Goal: Task Accomplishment & Management: Use online tool/utility

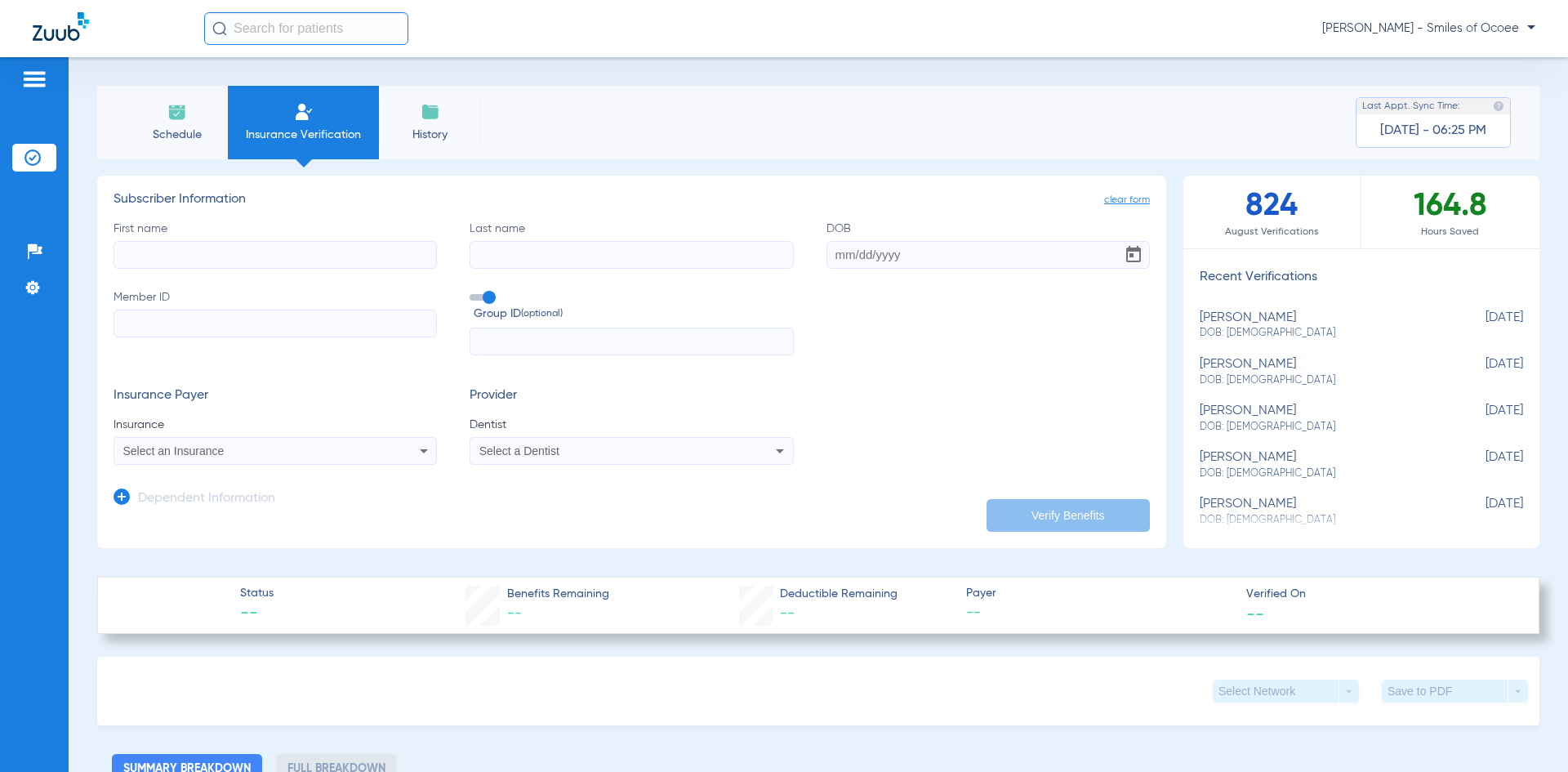
click at [180, 136] on span "Schedule" at bounding box center [177, 135] width 78 height 16
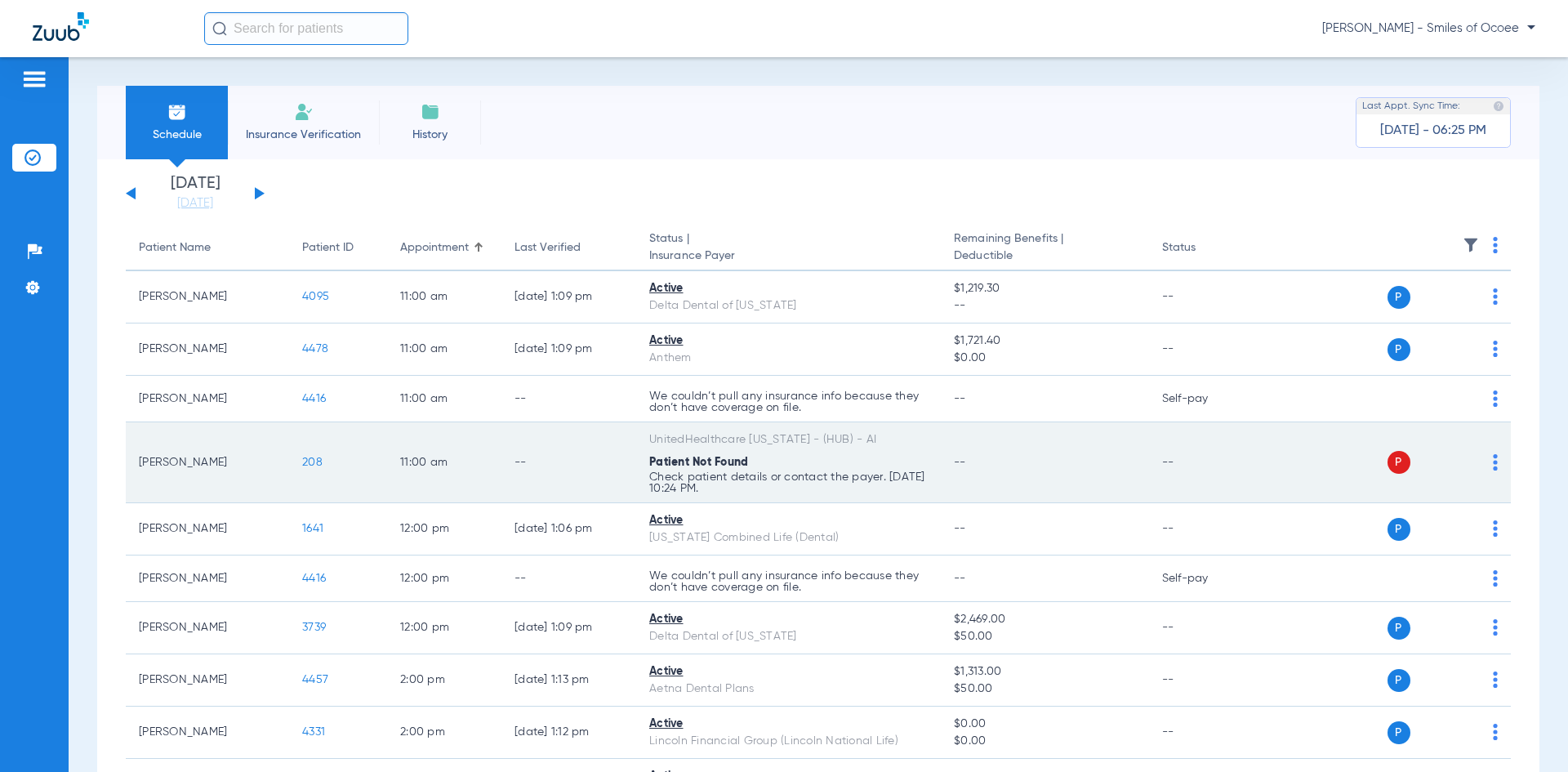
click at [315, 459] on span "208" at bounding box center [312, 462] width 20 height 12
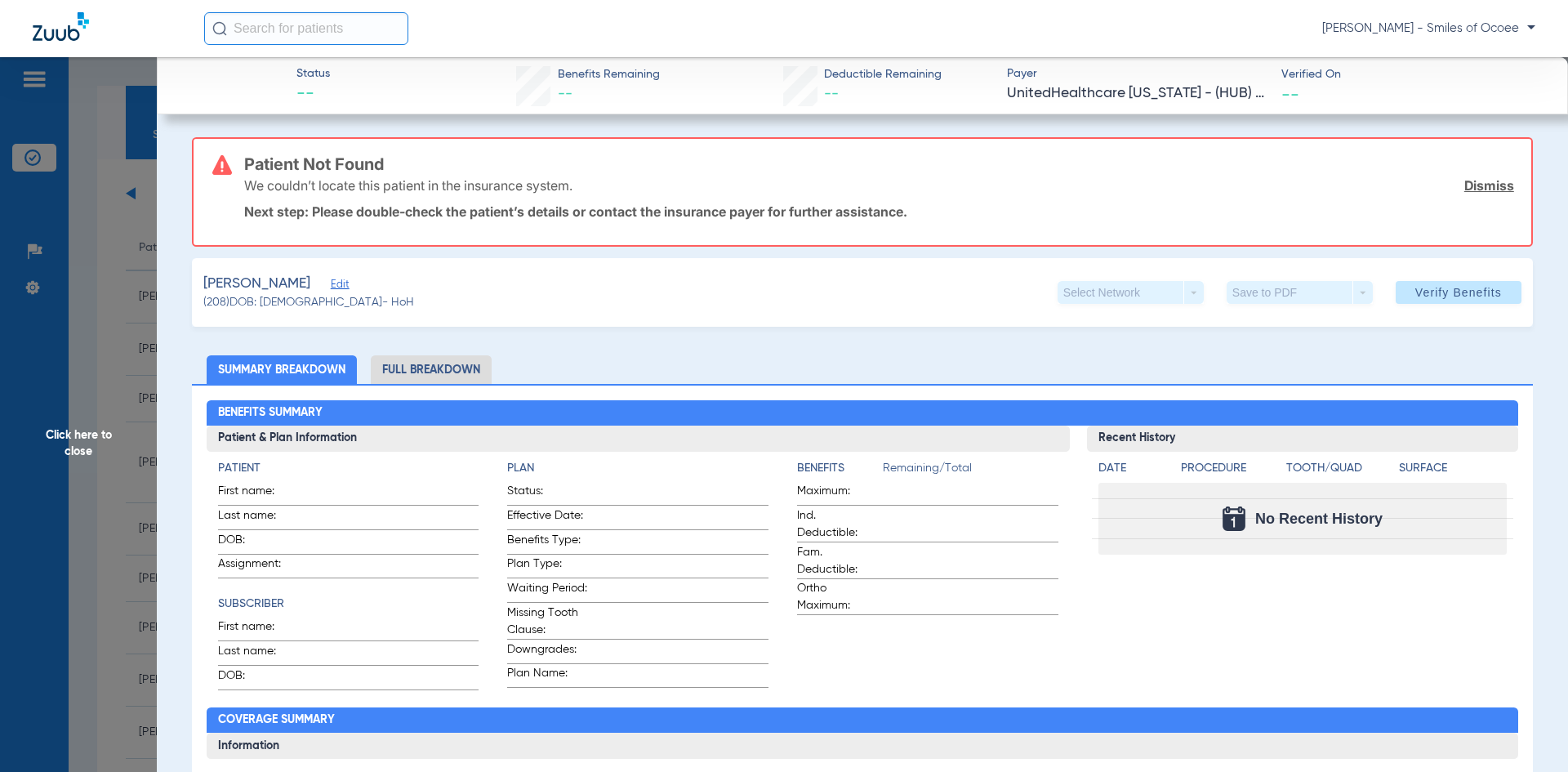
click at [1485, 179] on link "Dismiss" at bounding box center [1489, 185] width 50 height 16
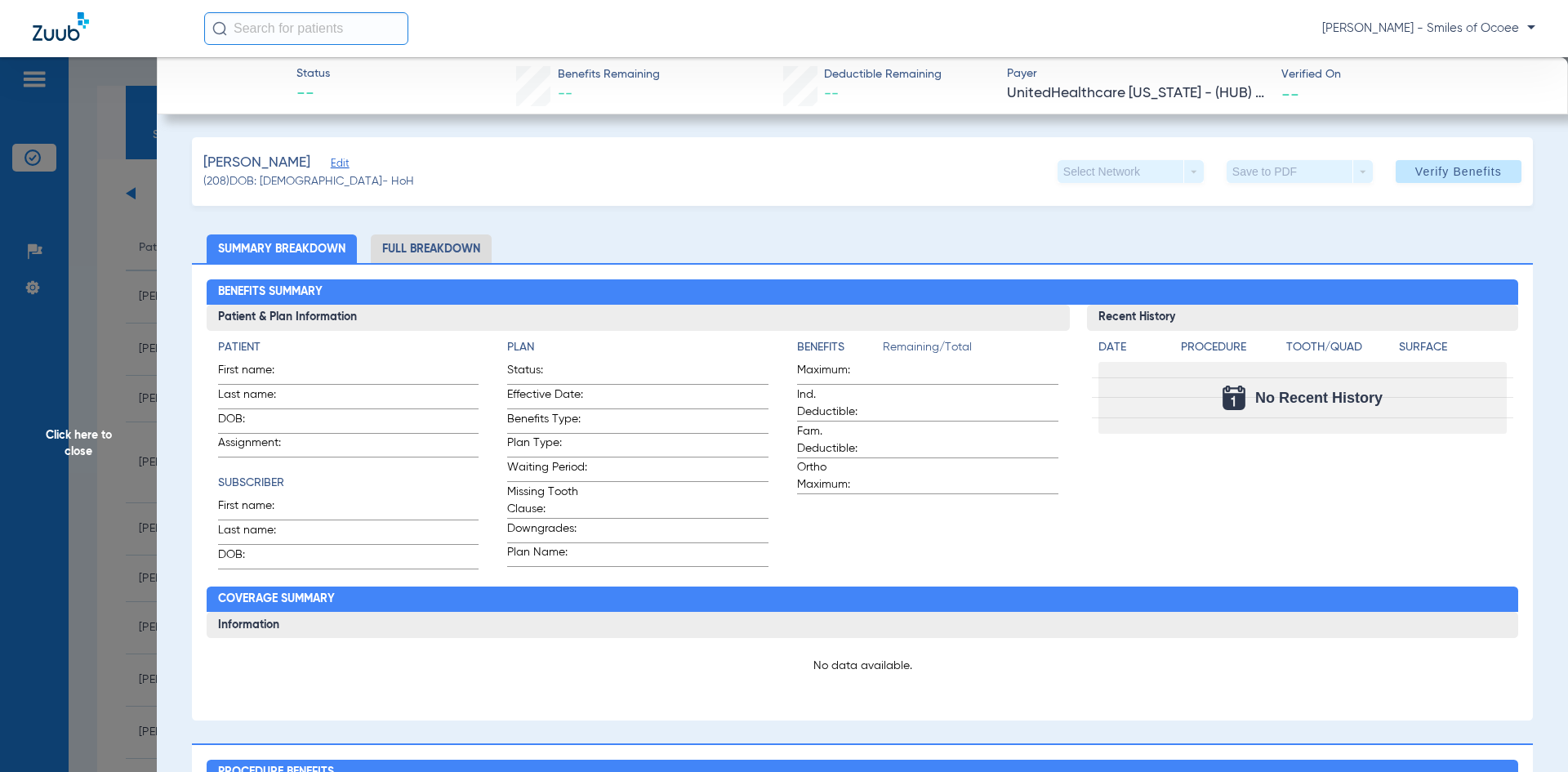
click at [334, 162] on span "Edit" at bounding box center [338, 166] width 15 height 16
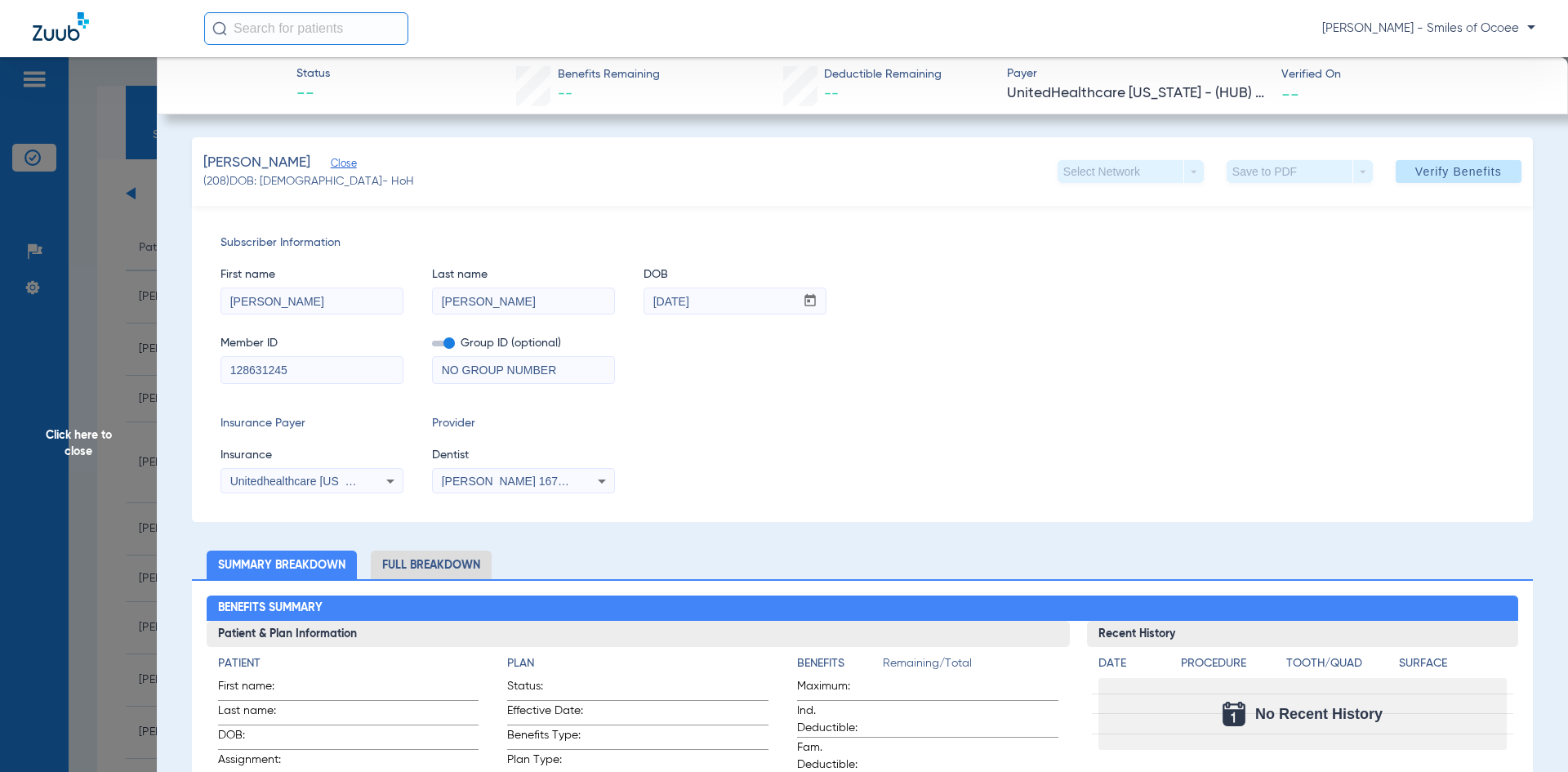
click at [527, 300] on input "[PERSON_NAME]" at bounding box center [523, 300] width 182 height 26
type input "[PERSON_NAME]"
click at [1433, 171] on span "Verify Benefits" at bounding box center [1459, 171] width 87 height 13
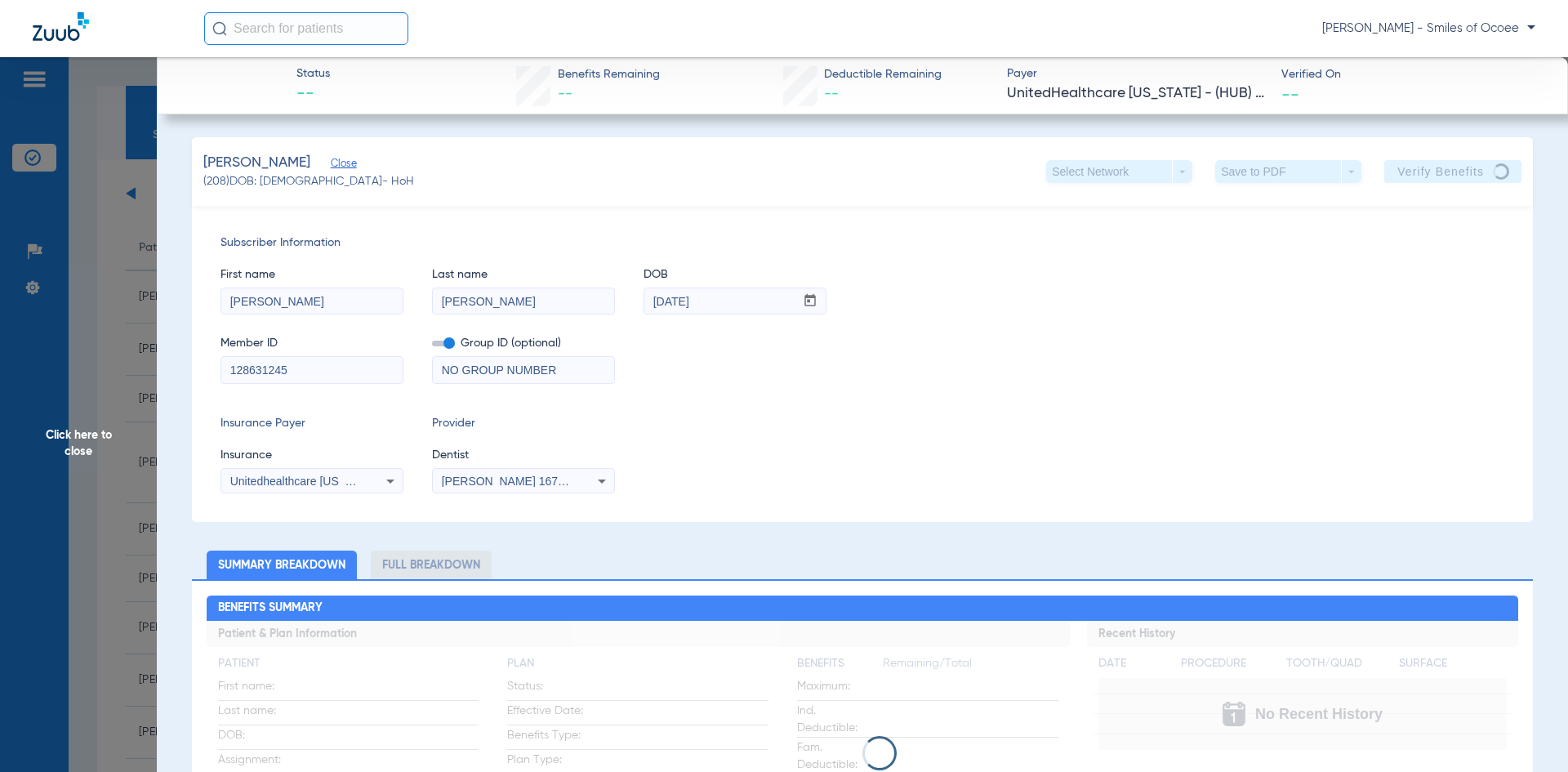
click at [1390, 171] on app-verify-button "Verify Benefits" at bounding box center [1453, 172] width 137 height 23
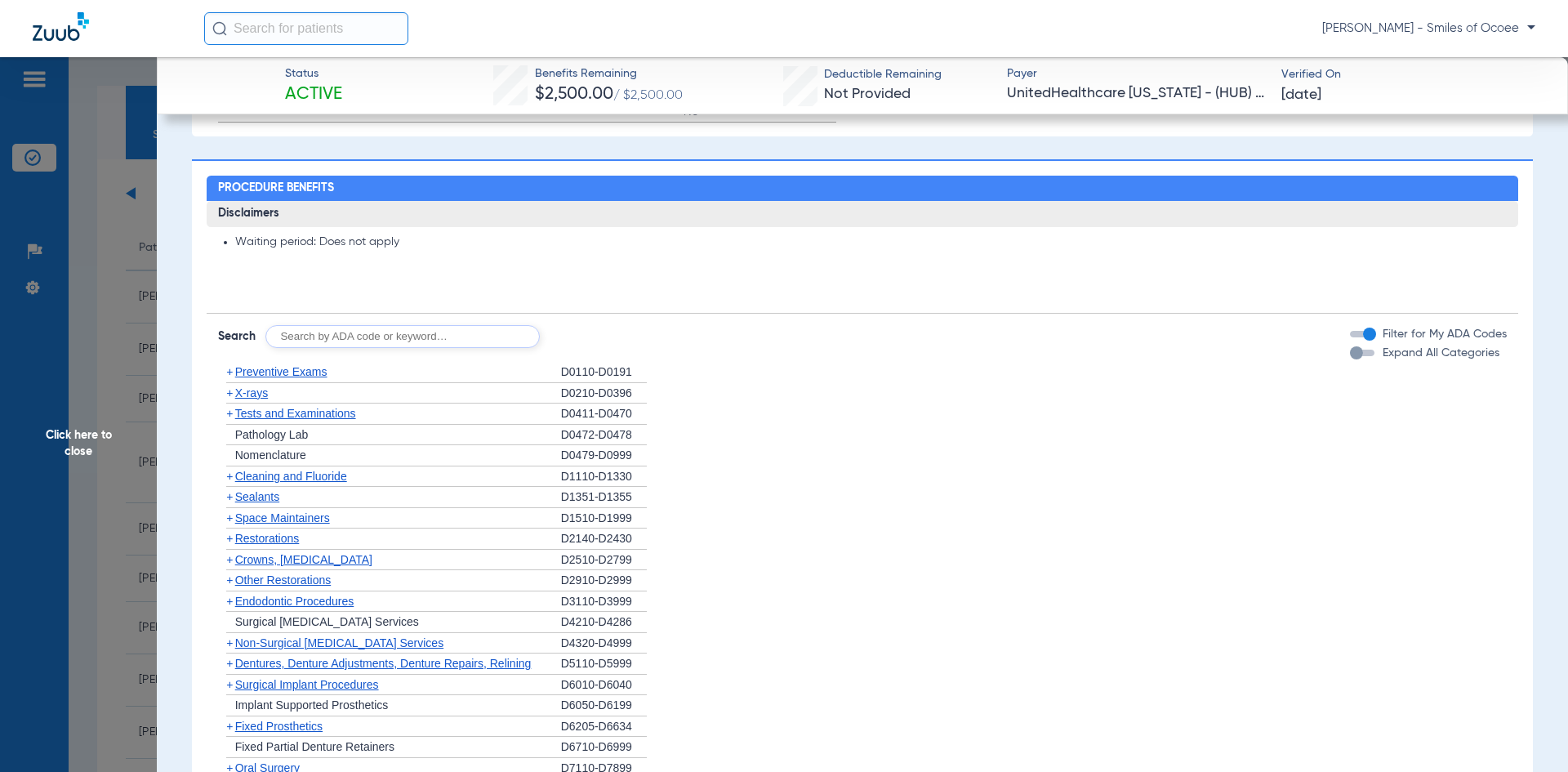
scroll to position [1083, 0]
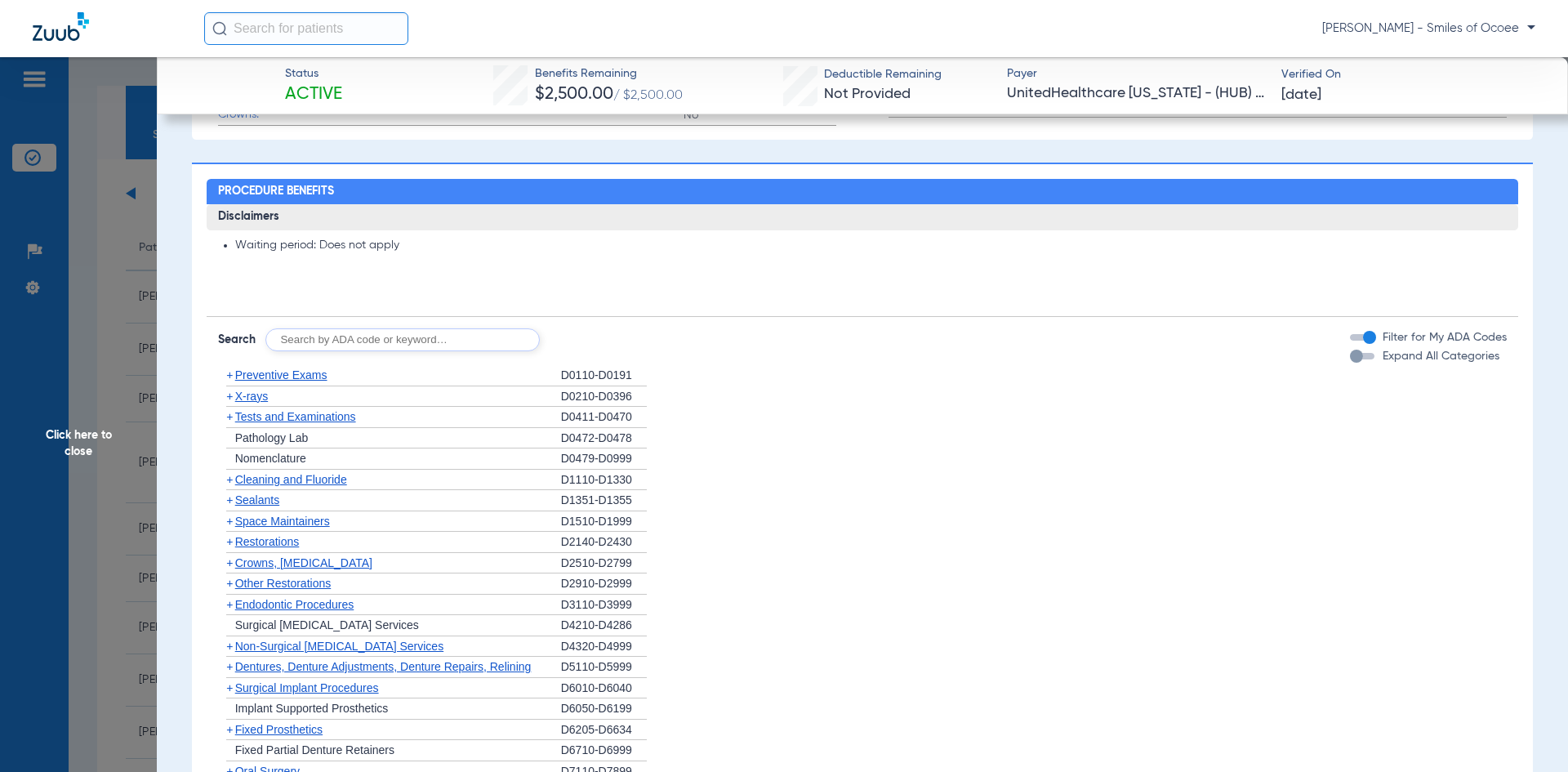
click at [1358, 359] on div "button" at bounding box center [1362, 355] width 25 height 6
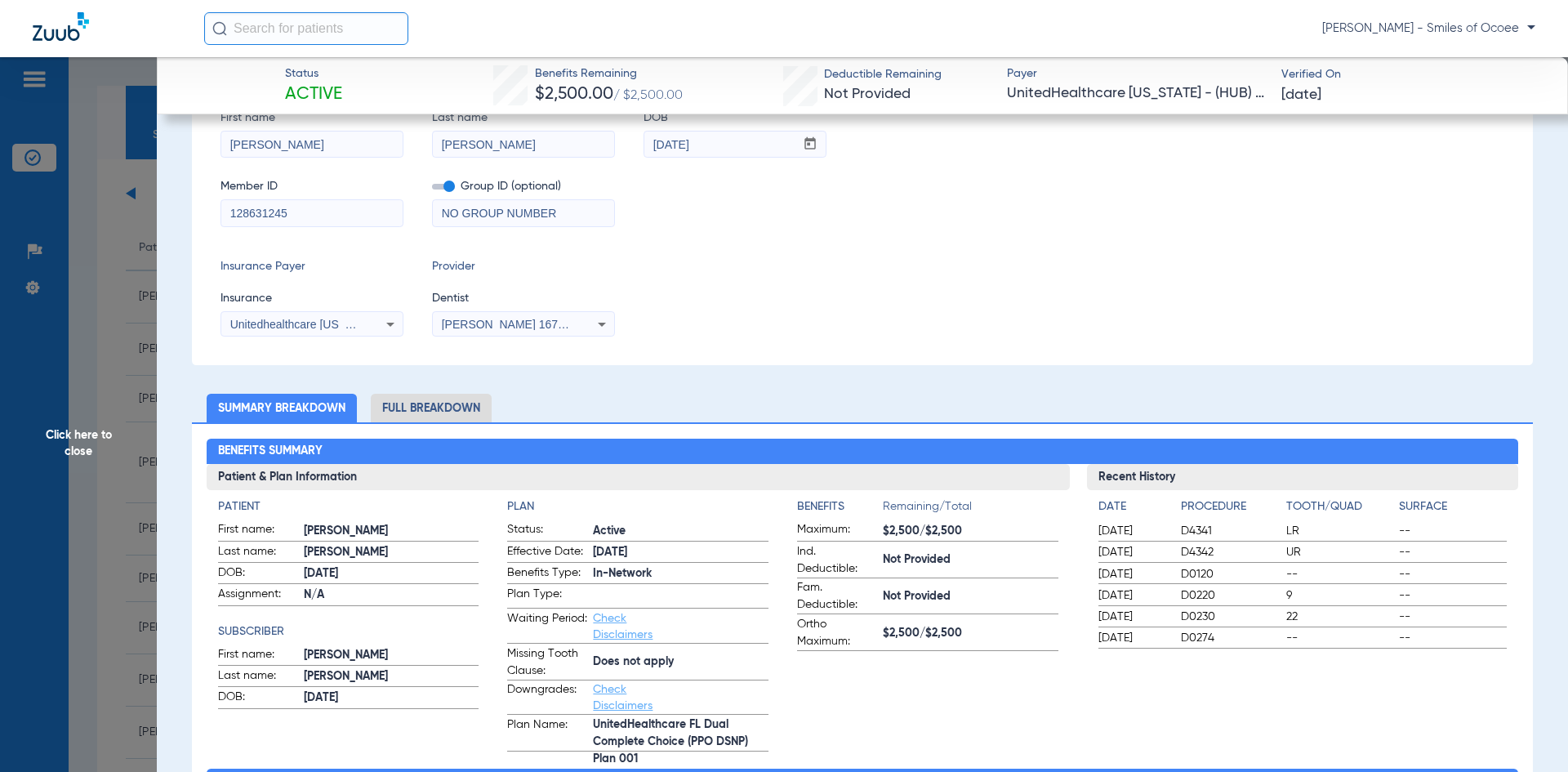
scroll to position [0, 0]
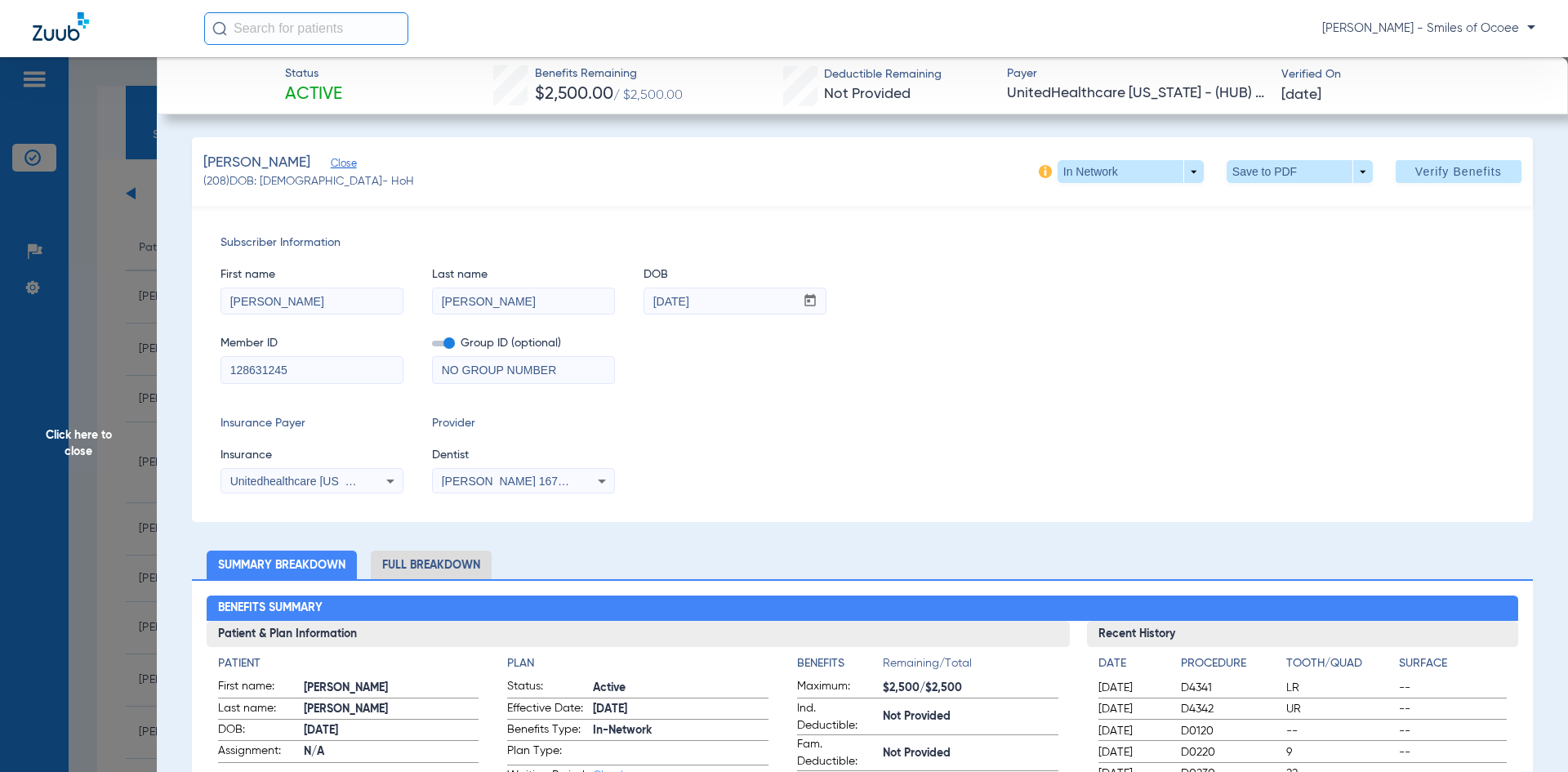
click at [109, 437] on span "Click here to close" at bounding box center [78, 442] width 157 height 772
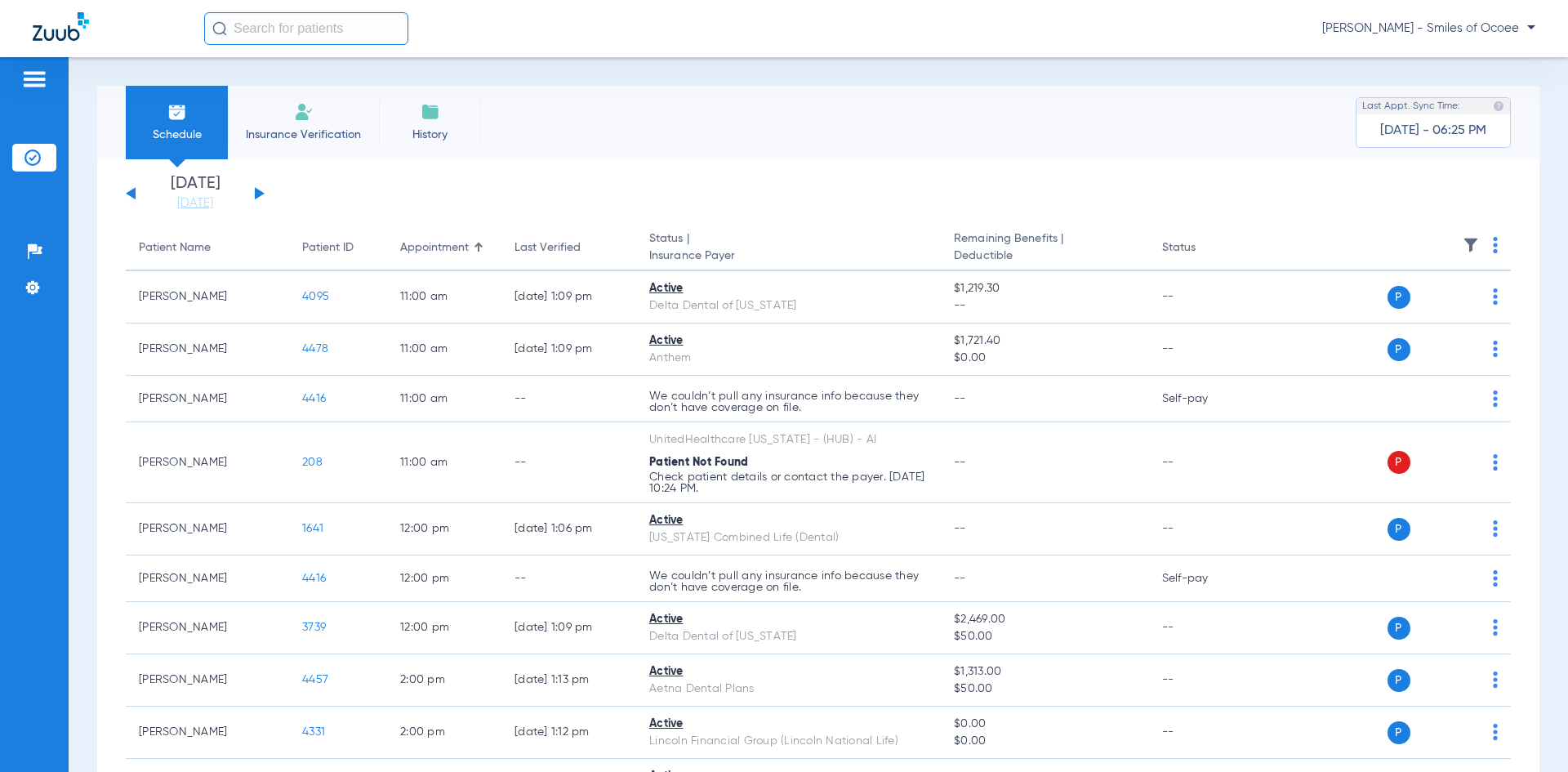
click at [132, 194] on button at bounding box center [130, 193] width 10 height 12
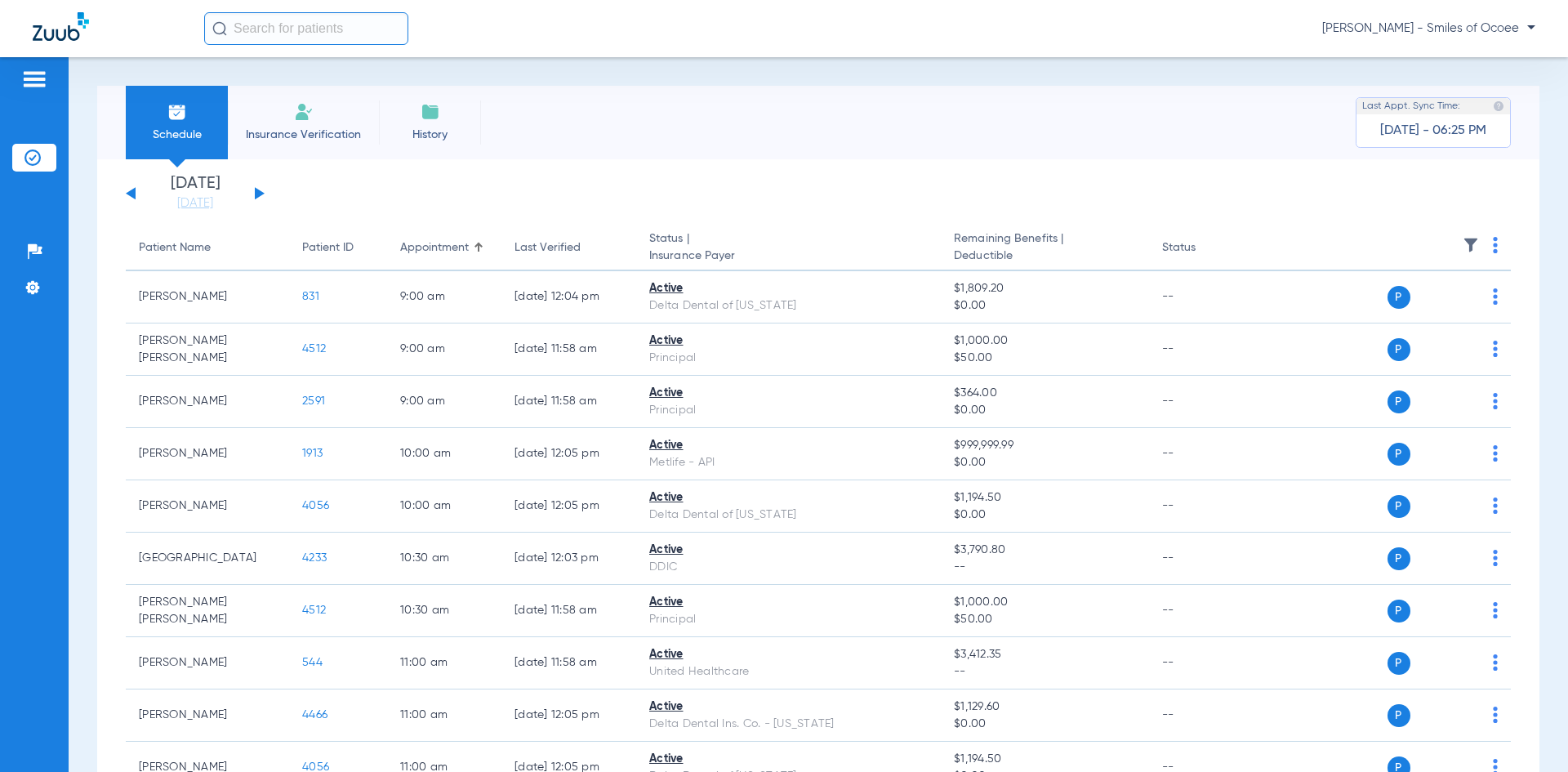
click at [257, 192] on button at bounding box center [259, 193] width 10 height 12
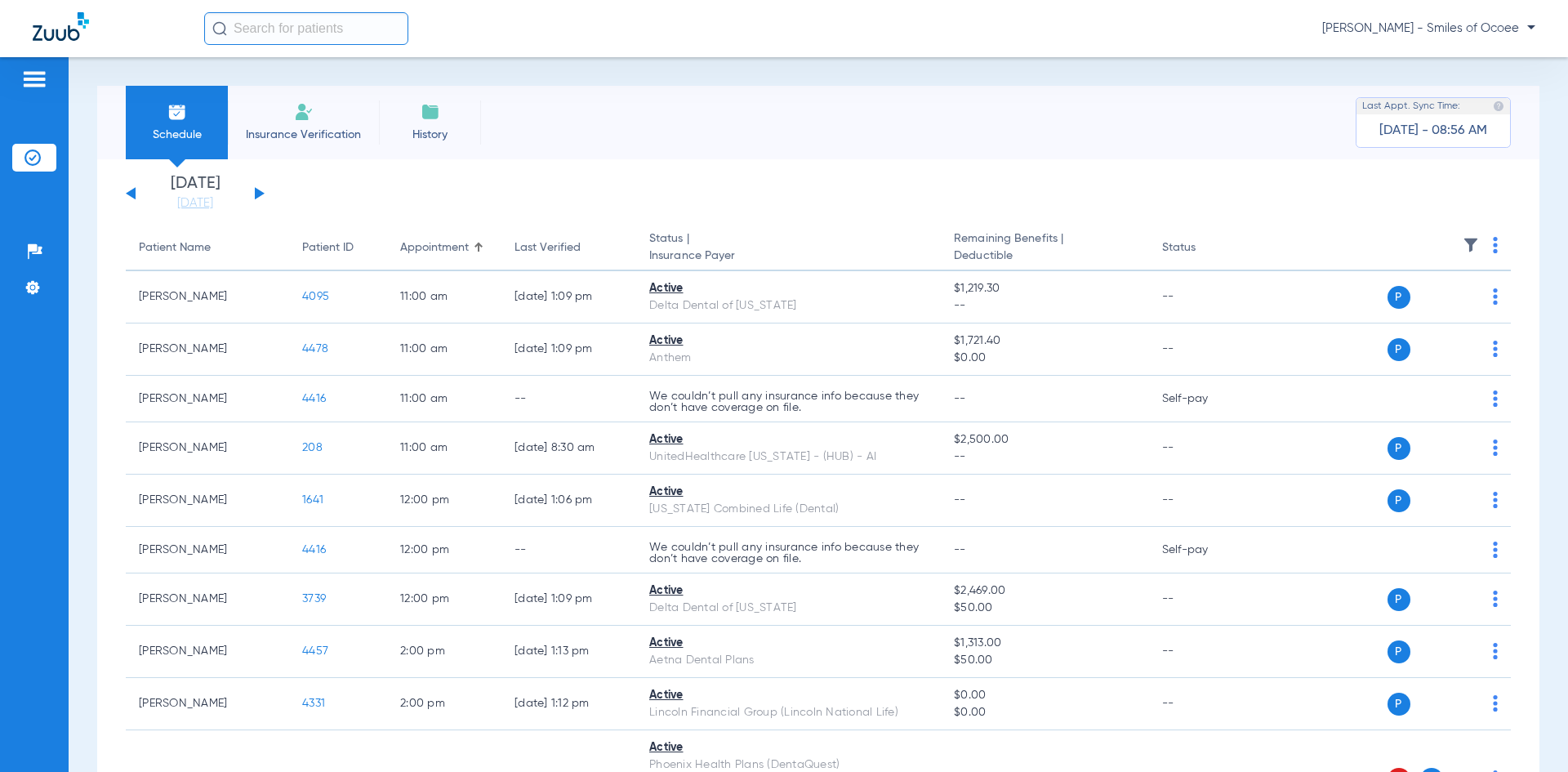
click at [333, 133] on span "Insurance Verification" at bounding box center [303, 135] width 127 height 16
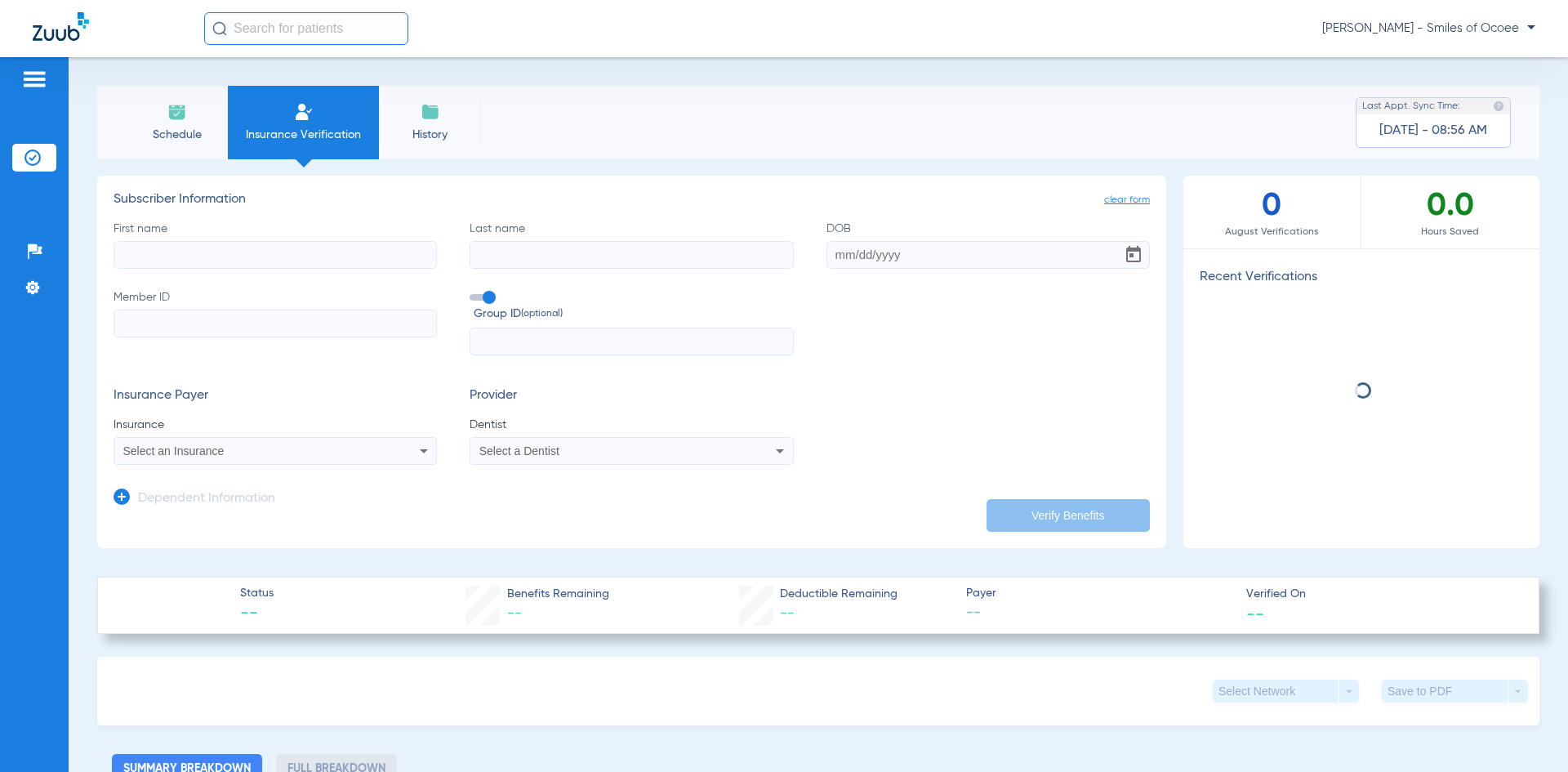
click at [339, 259] on input "First name" at bounding box center [275, 254] width 324 height 27
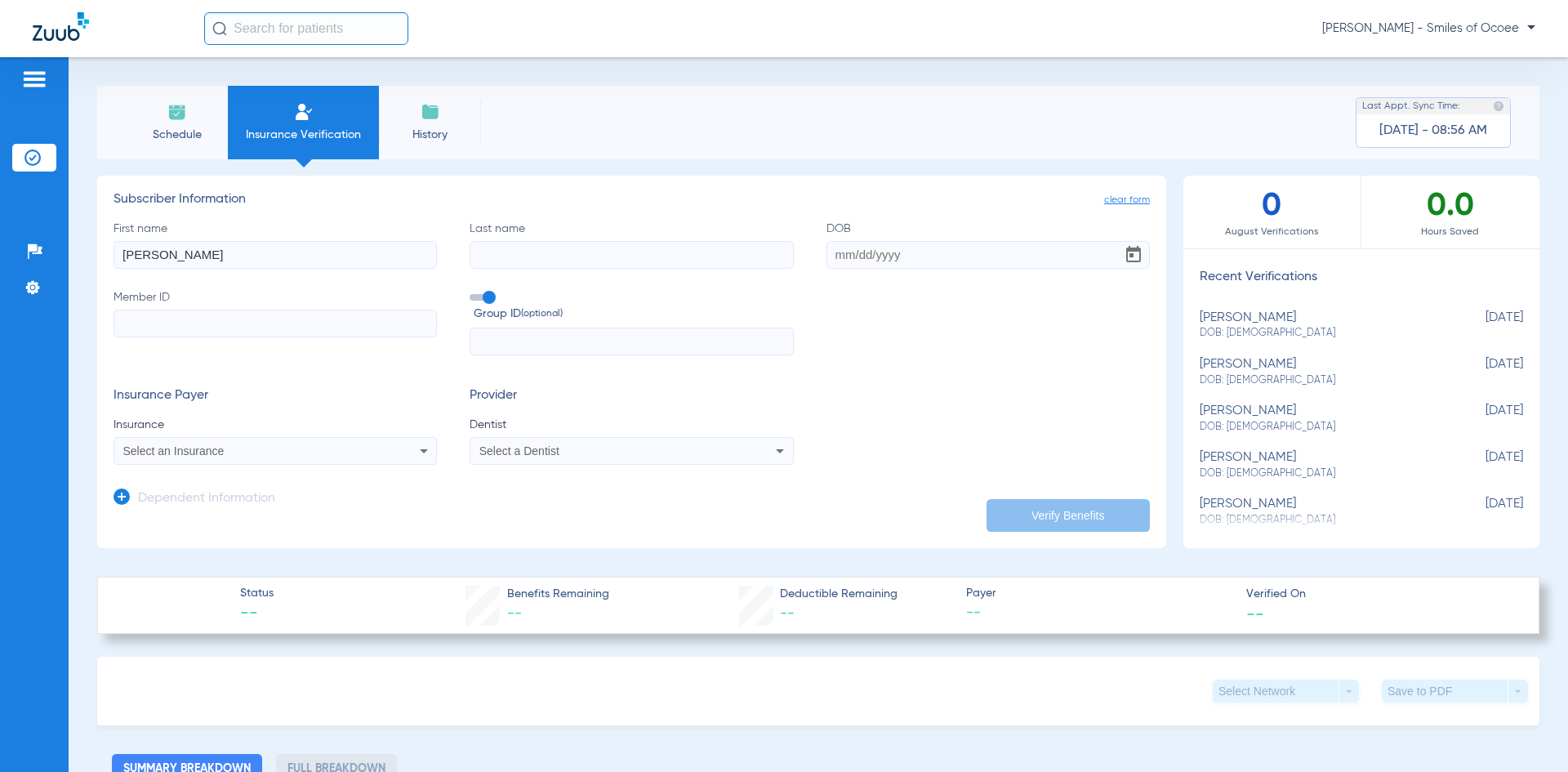
type input "[PERSON_NAME]"
drag, startPoint x: 501, startPoint y: 257, endPoint x: 526, endPoint y: 257, distance: 25.0
click at [526, 257] on input "Mocain" at bounding box center [631, 254] width 324 height 27
type input "Mocean"
click at [859, 261] on input "DOB Required" at bounding box center [987, 254] width 324 height 27
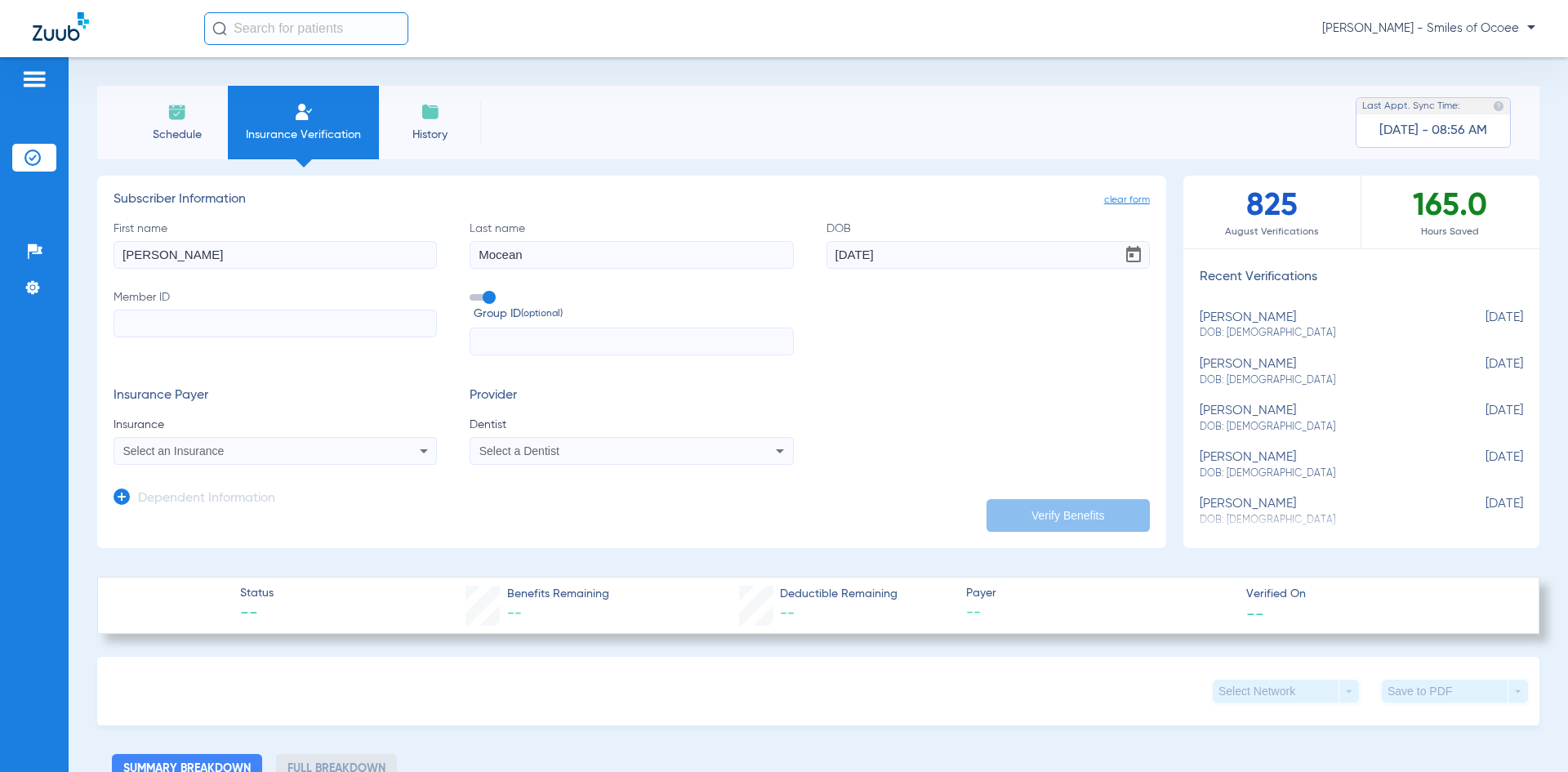
type input "[DATE]"
click at [371, 331] on input "Member ID" at bounding box center [275, 323] width 324 height 27
type input "U96688983"
click at [249, 448] on div "Select an Insurance" at bounding box center [246, 450] width 245 height 12
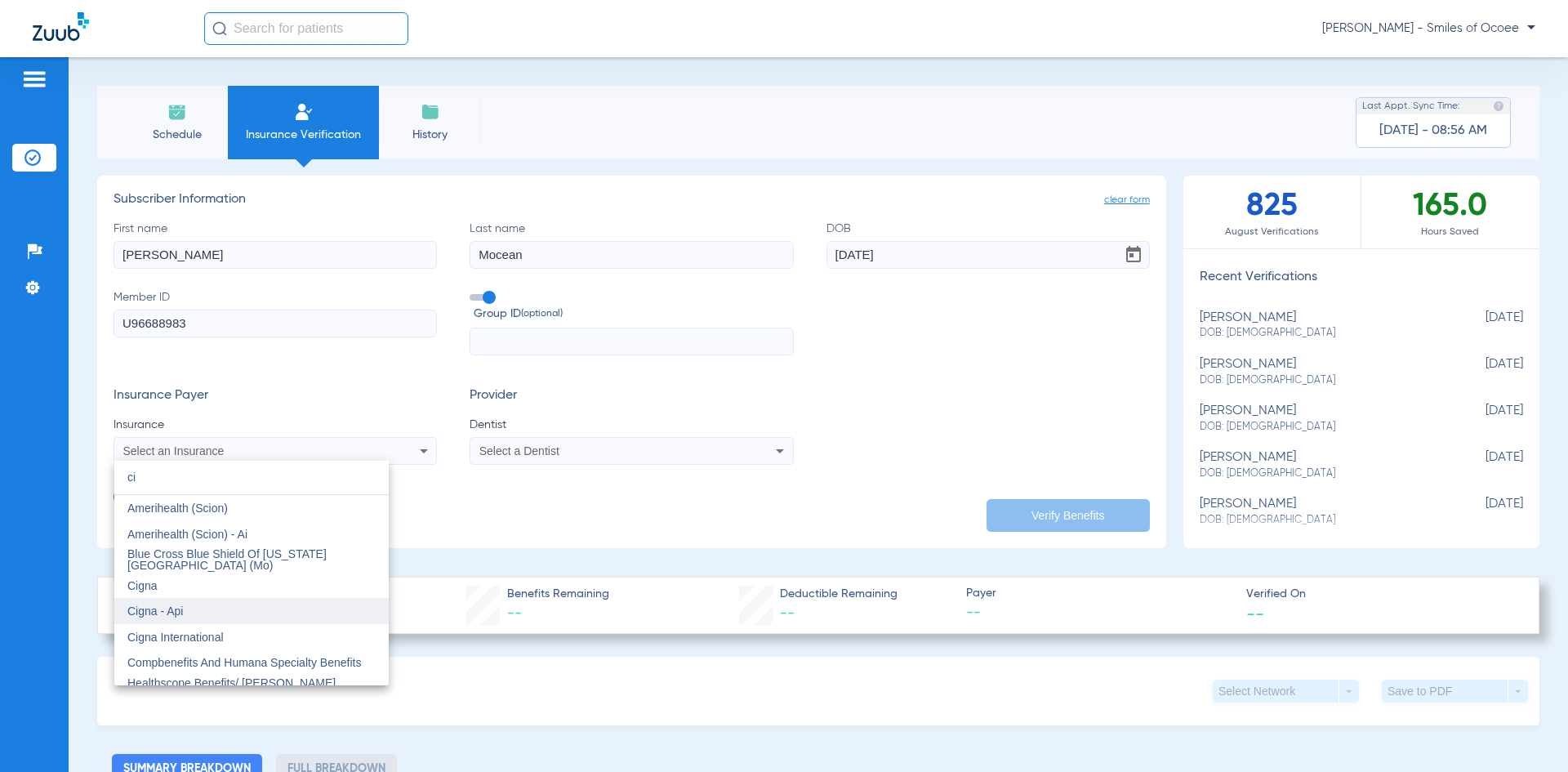
type input "ci"
click at [176, 602] on mat-option "Cigna - Api" at bounding box center [252, 610] width 275 height 26
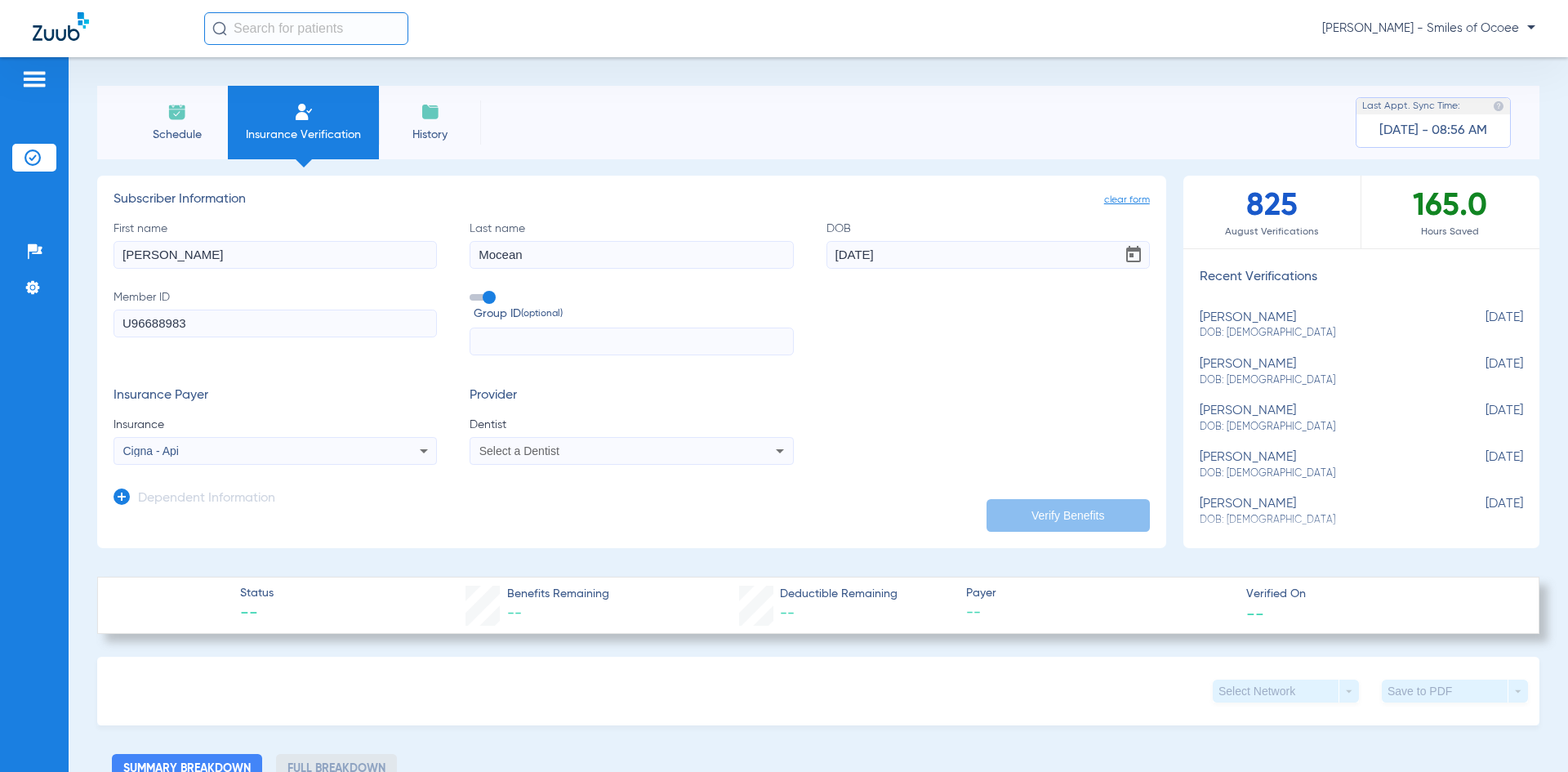
click at [571, 448] on div "Select a Dentist" at bounding box center [602, 450] width 245 height 12
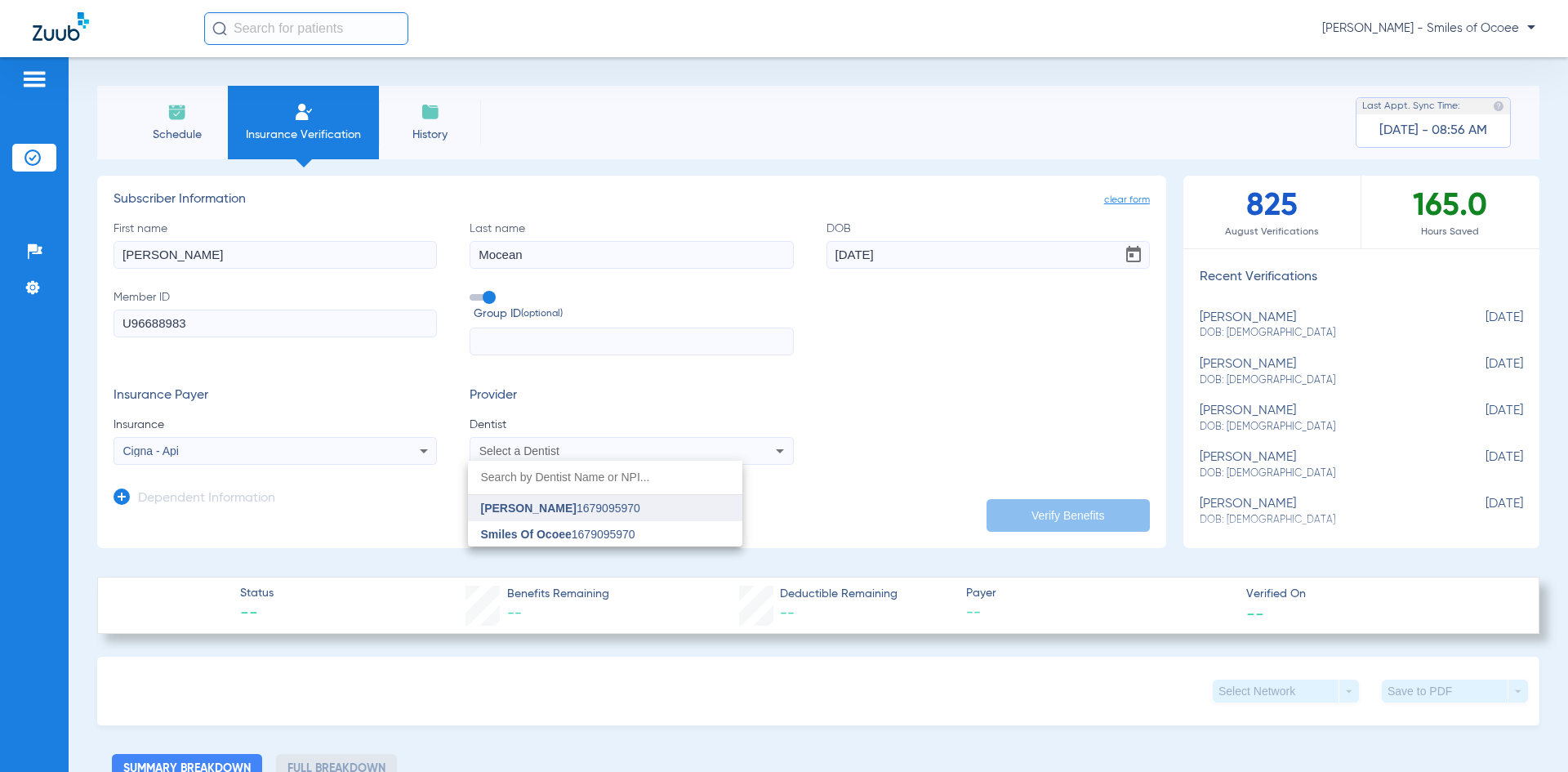
click at [573, 503] on span "[PERSON_NAME] 1679095970" at bounding box center [561, 508] width 160 height 12
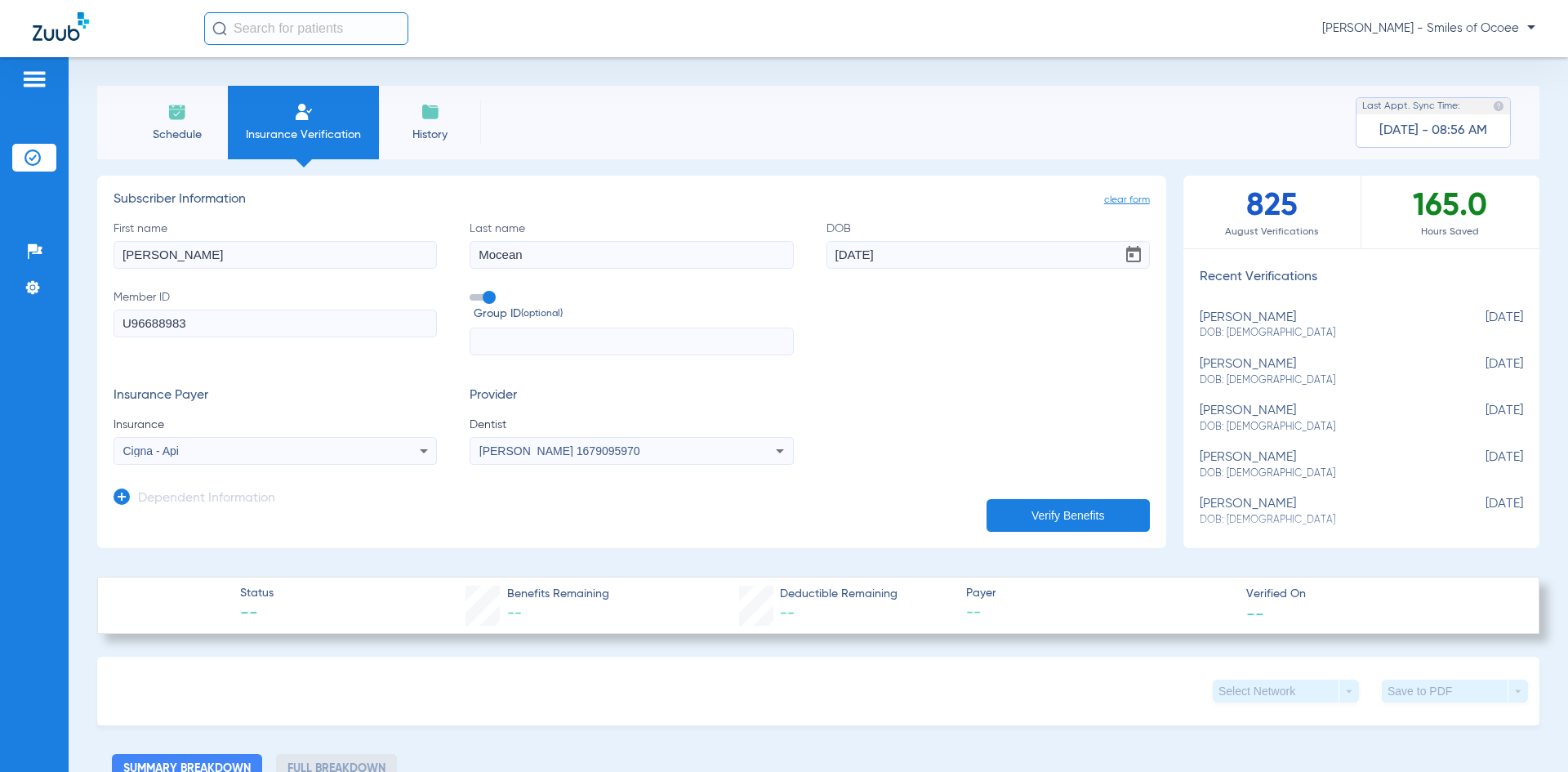
click at [1022, 521] on button "Verify Benefits" at bounding box center [1068, 515] width 163 height 33
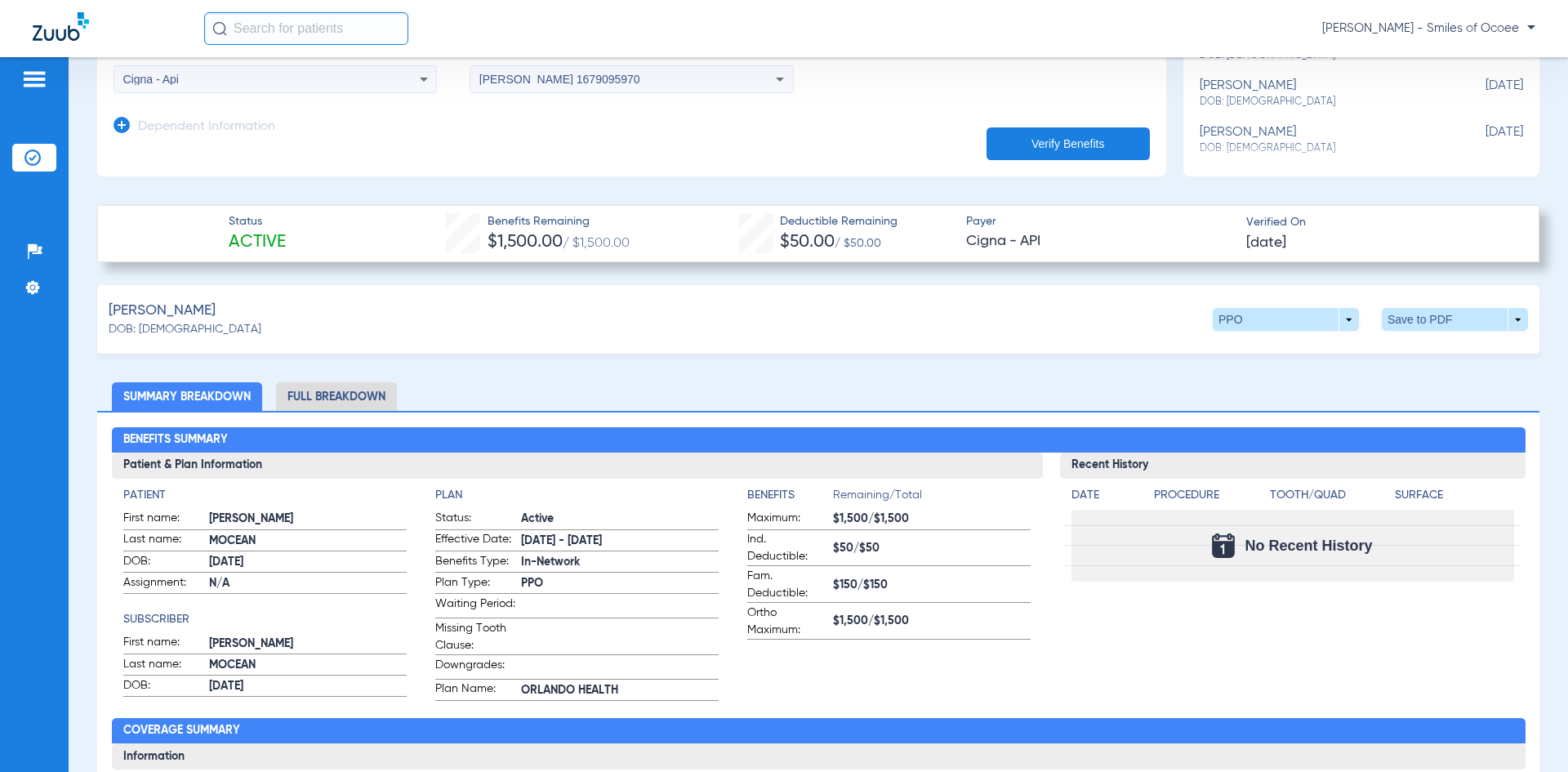
scroll to position [356, 0]
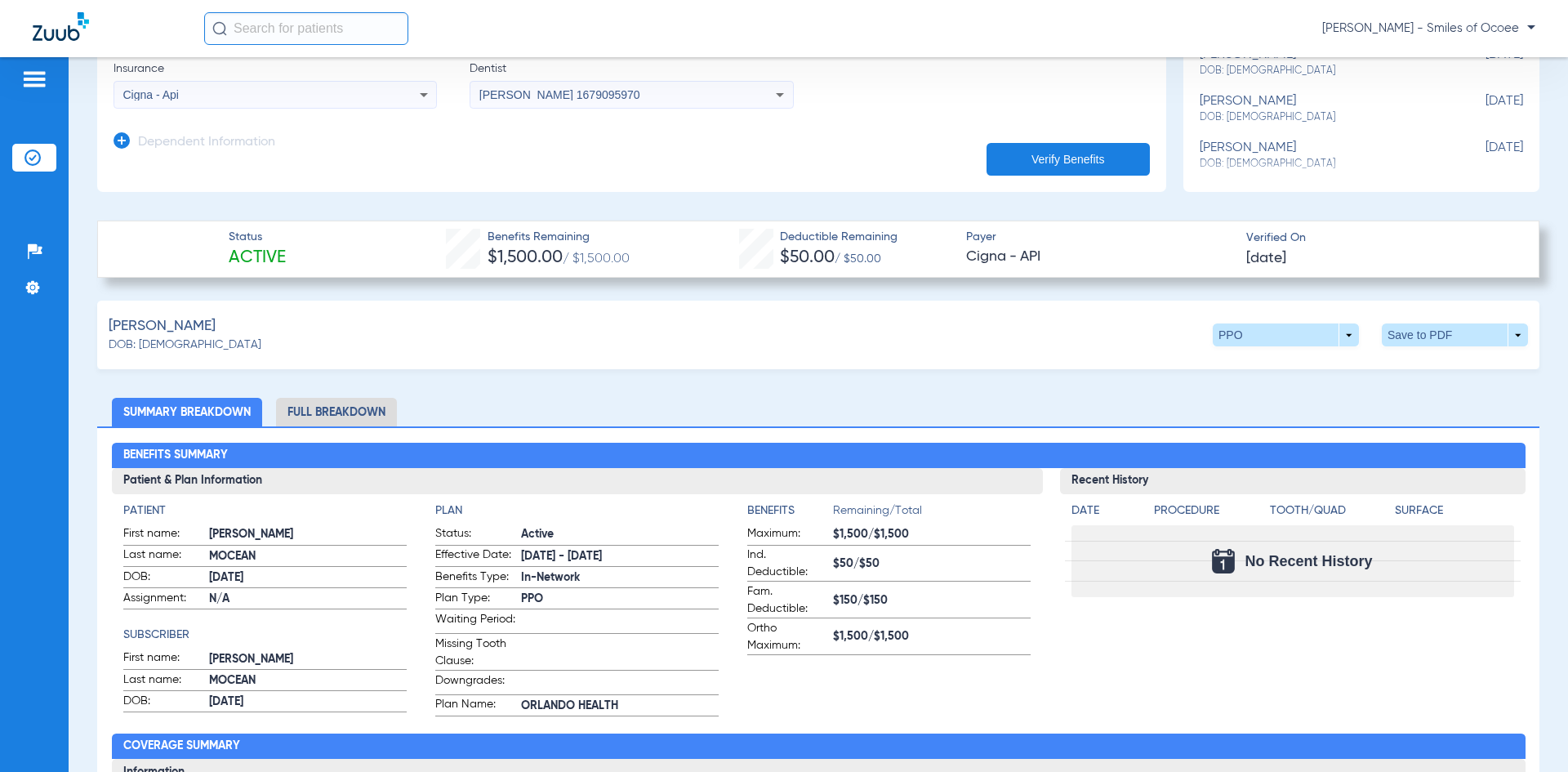
click at [364, 405] on li "Full Breakdown" at bounding box center [336, 412] width 121 height 28
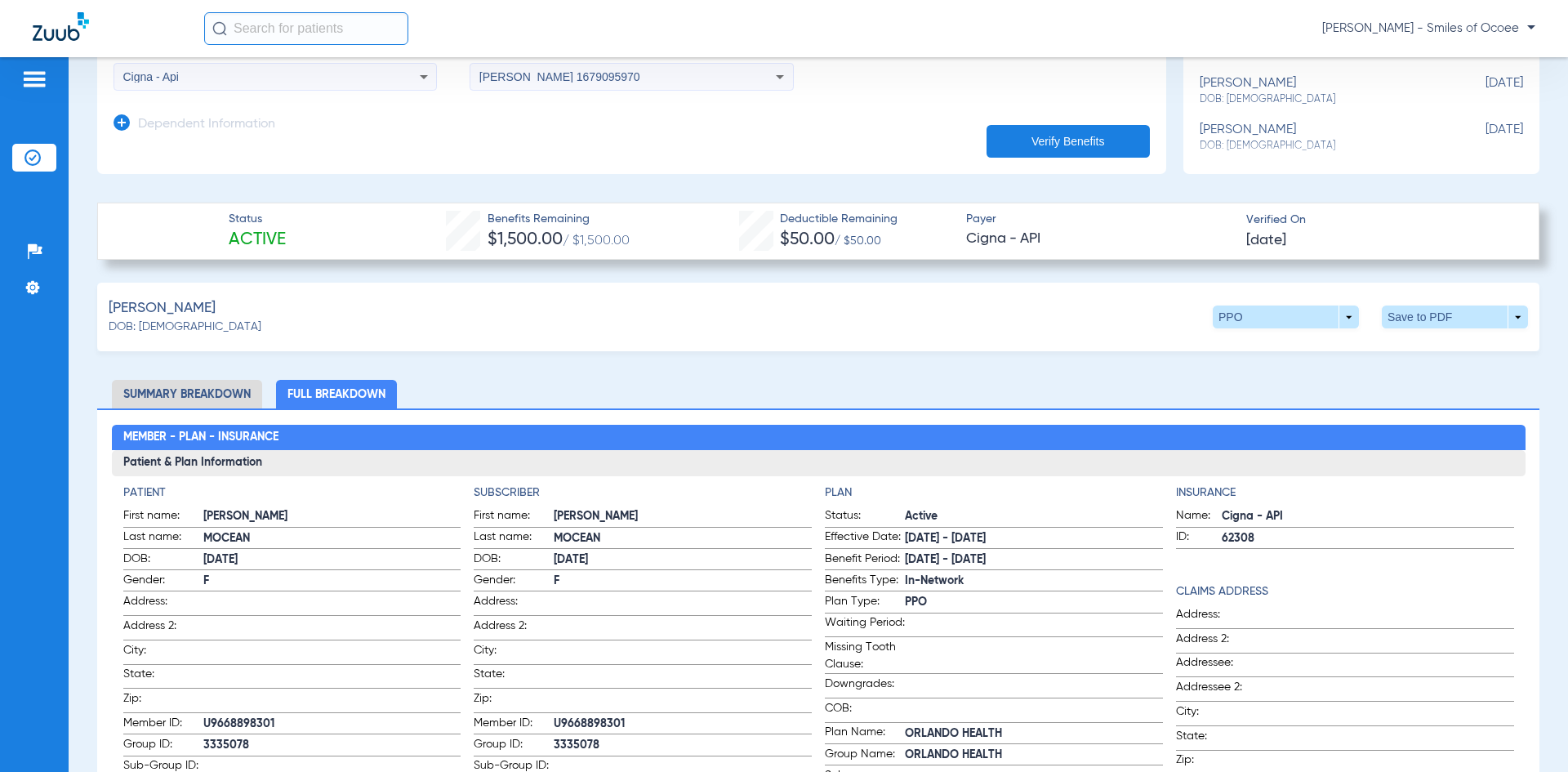
scroll to position [439, 0]
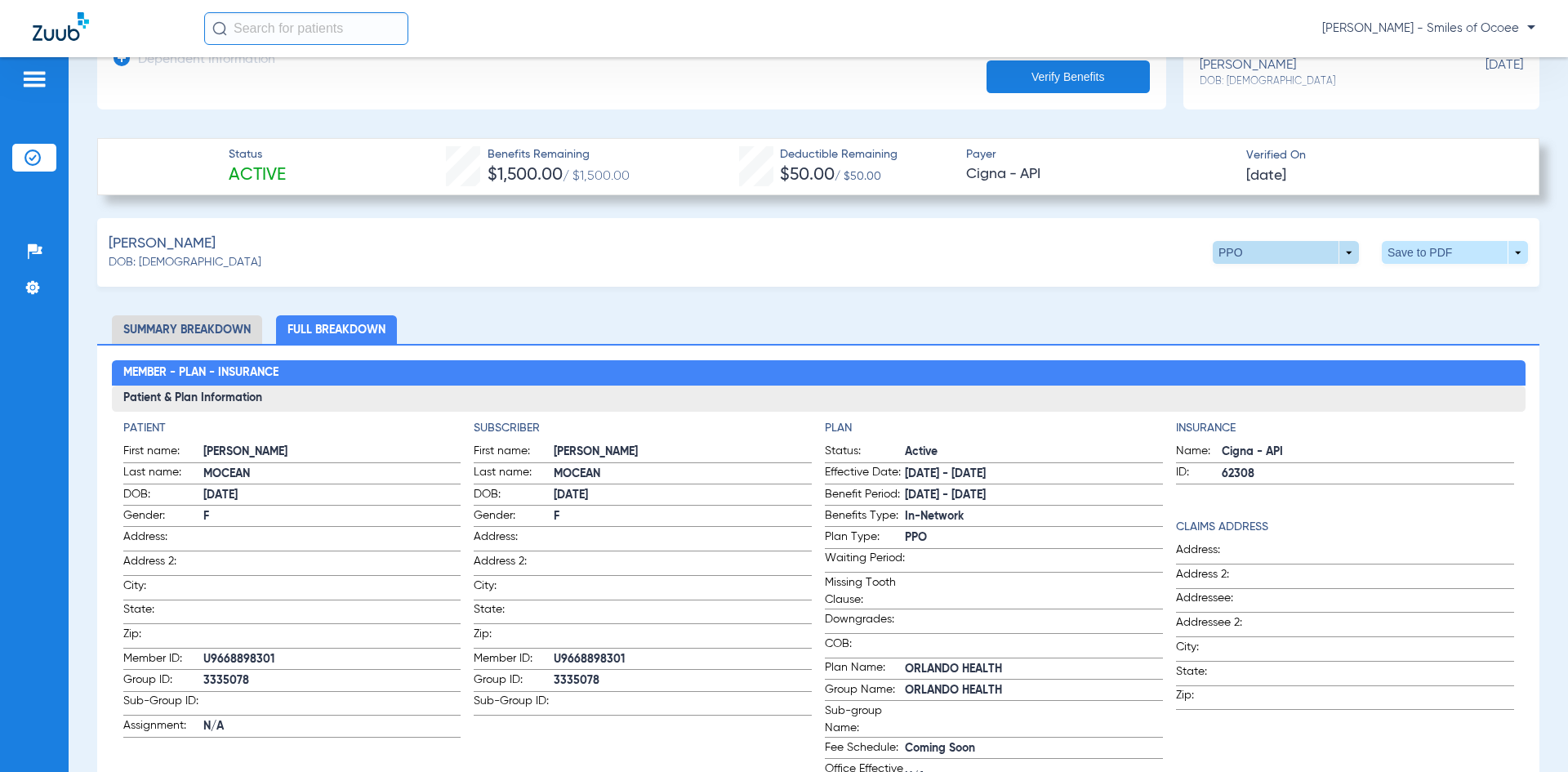
click at [1338, 249] on span at bounding box center [1285, 253] width 146 height 23
drag, startPoint x: 1243, startPoint y: 316, endPoint x: 1248, endPoint y: 276, distance: 40.3
click at [1248, 285] on div "Out of Network PPO" at bounding box center [1252, 300] width 102 height 66
click at [1334, 248] on span at bounding box center [1285, 253] width 146 height 23
click at [1261, 280] on span "Out of Network" at bounding box center [1252, 283] width 76 height 12
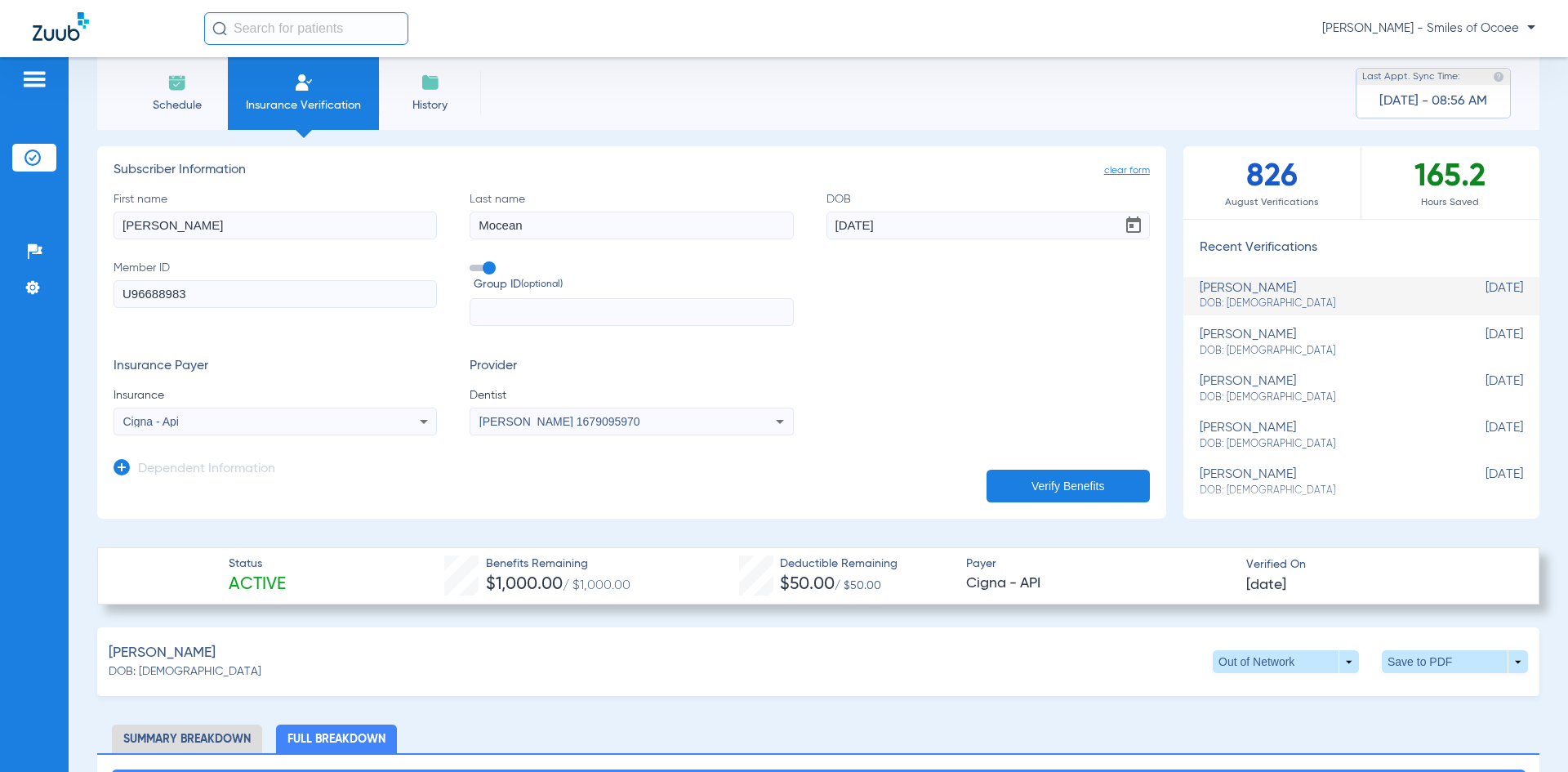
scroll to position [0, 0]
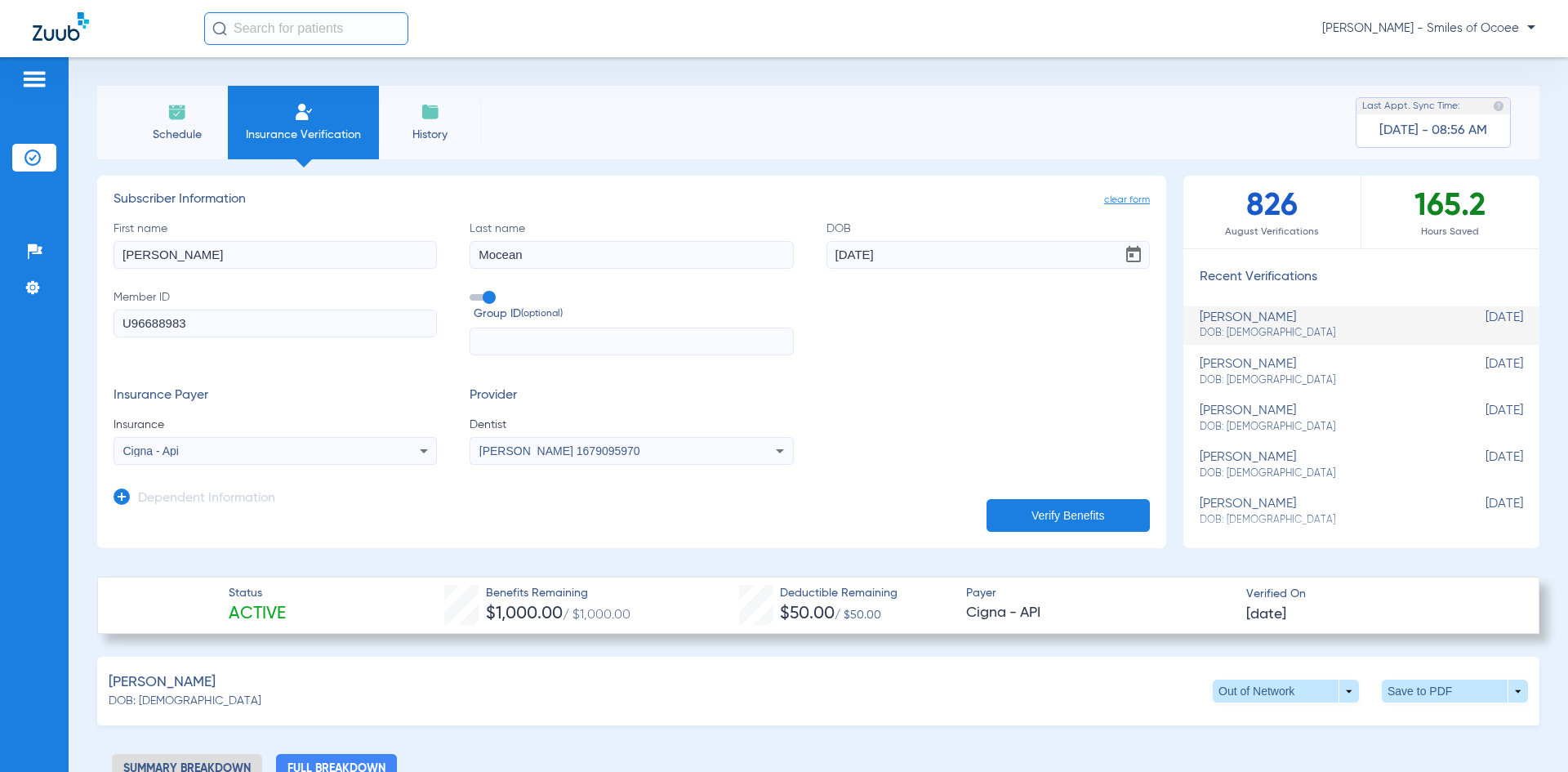
click at [161, 132] on span "Schedule" at bounding box center [177, 135] width 78 height 16
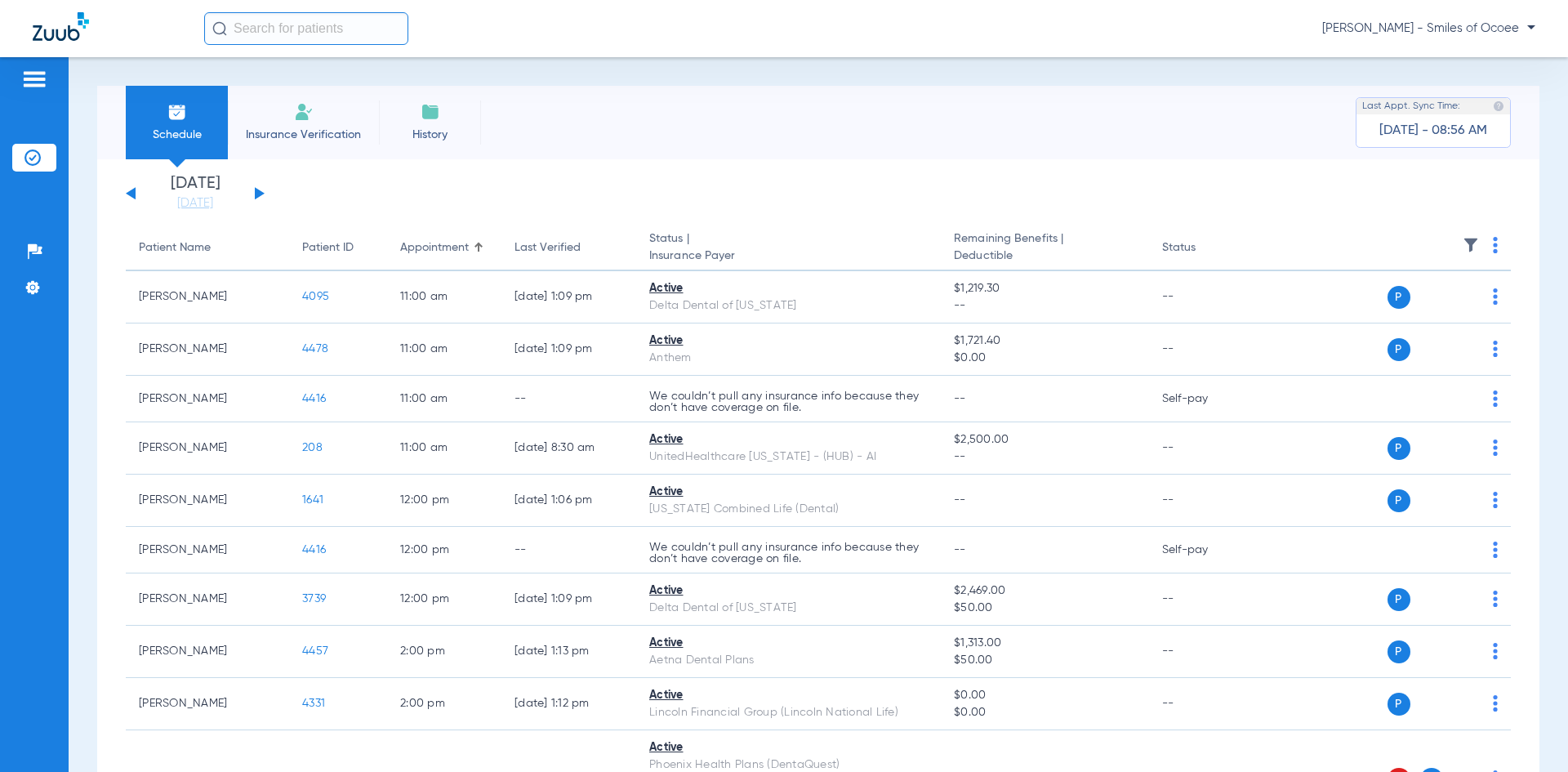
click at [258, 130] on span "Insurance Verification" at bounding box center [303, 135] width 127 height 16
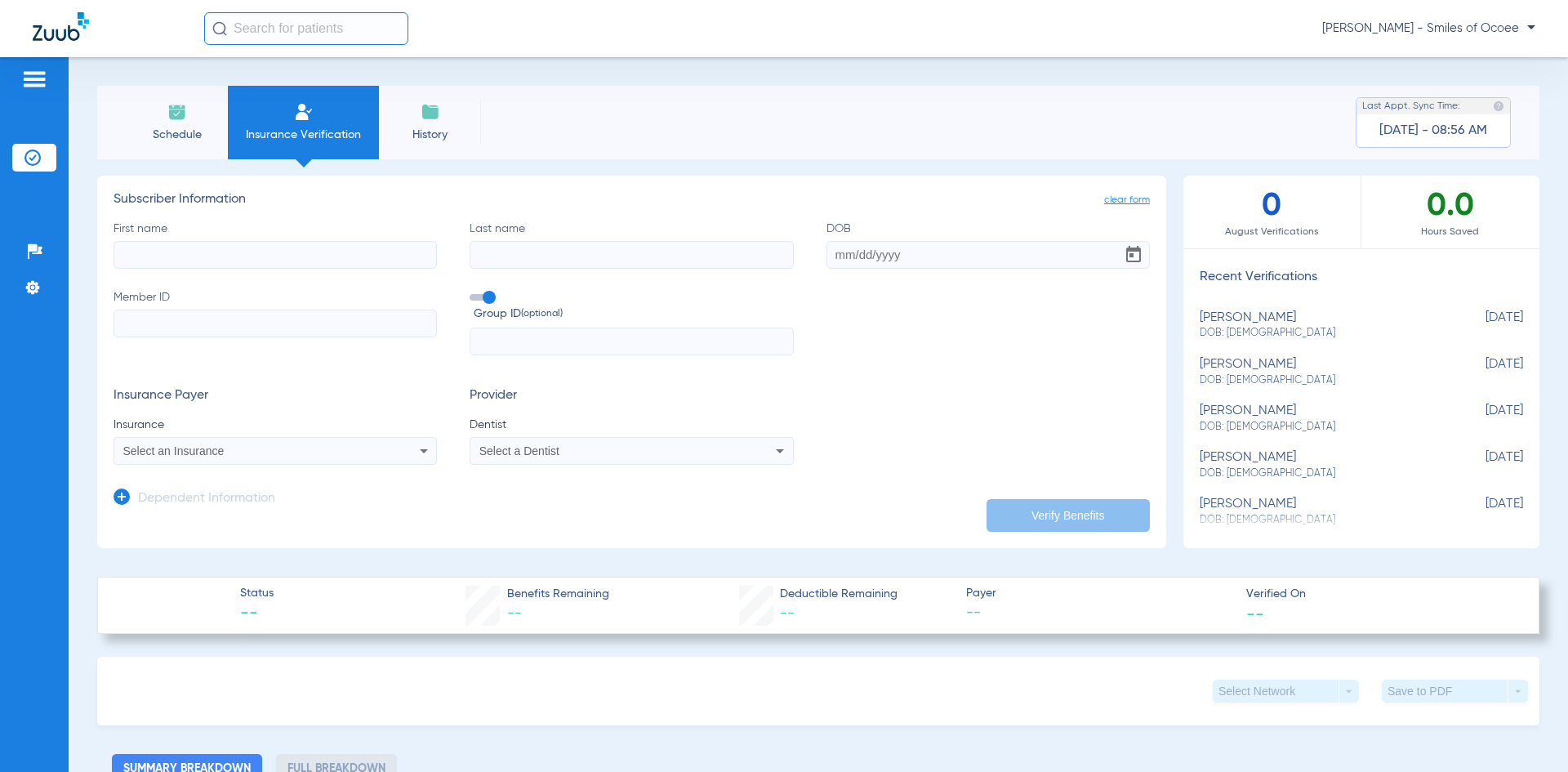
click at [176, 134] on span "Schedule" at bounding box center [177, 135] width 78 height 16
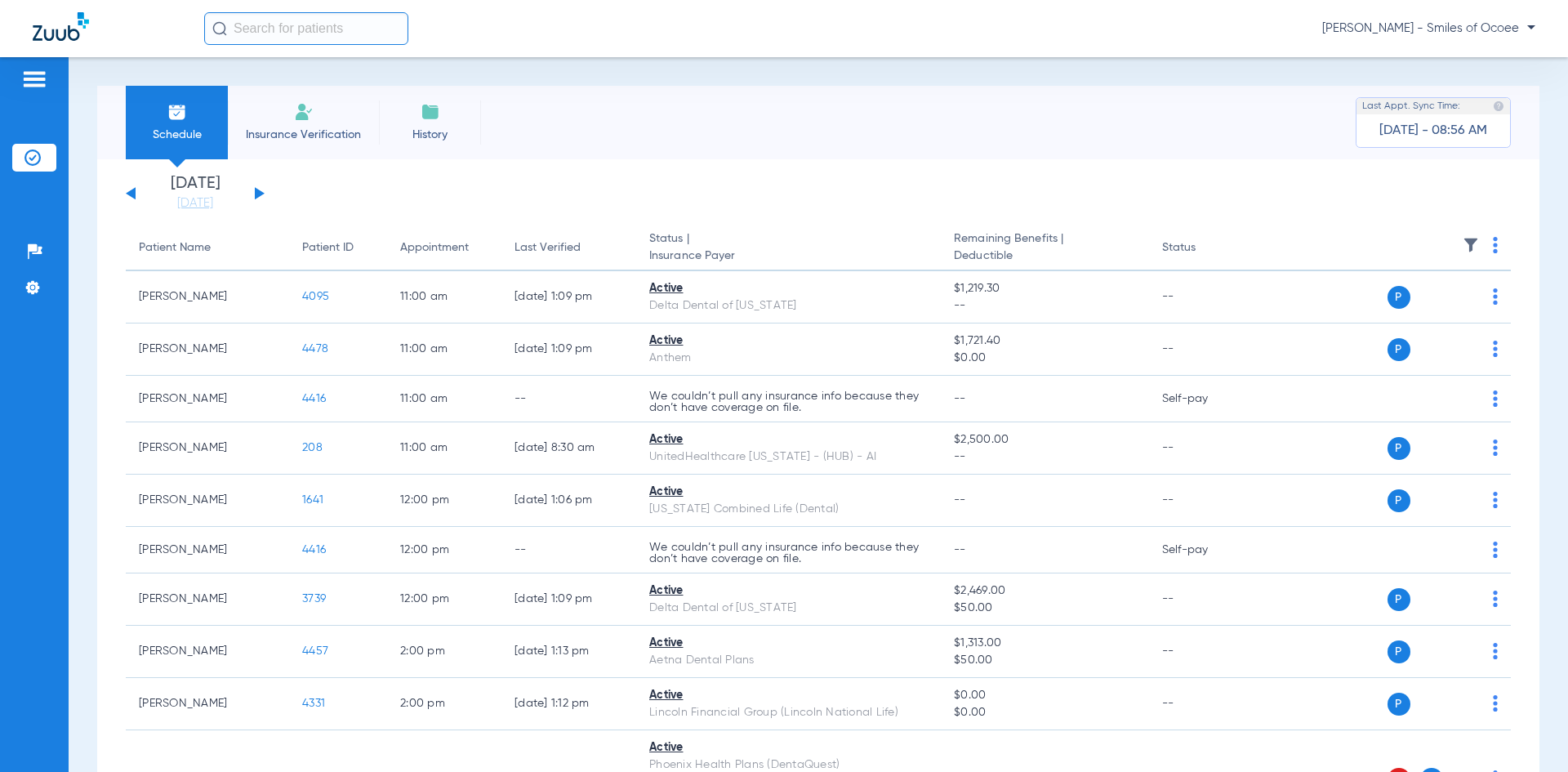
click at [337, 135] on span "Insurance Verification" at bounding box center [303, 135] width 127 height 16
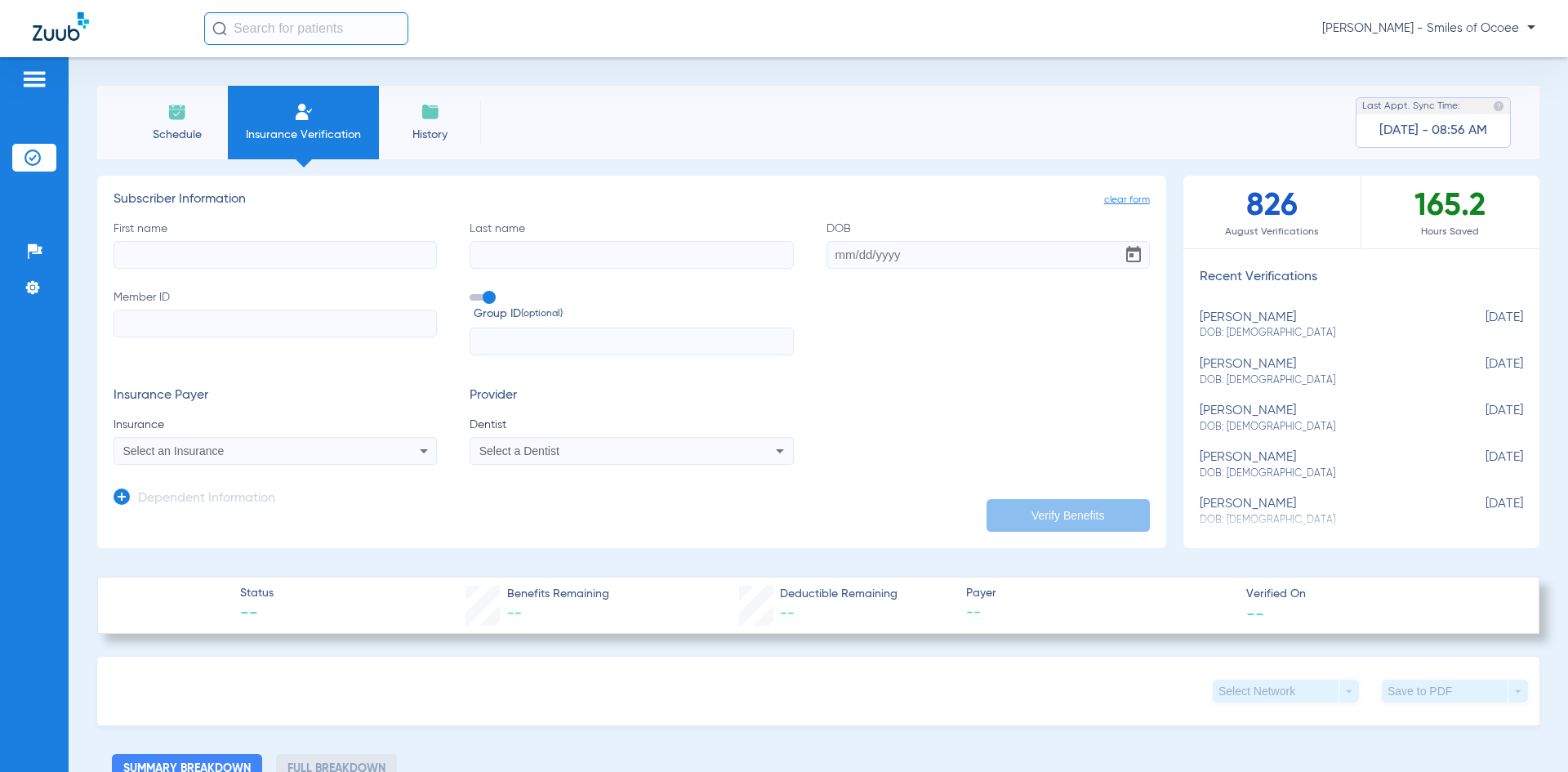
click at [192, 134] on span "Schedule" at bounding box center [177, 135] width 78 height 16
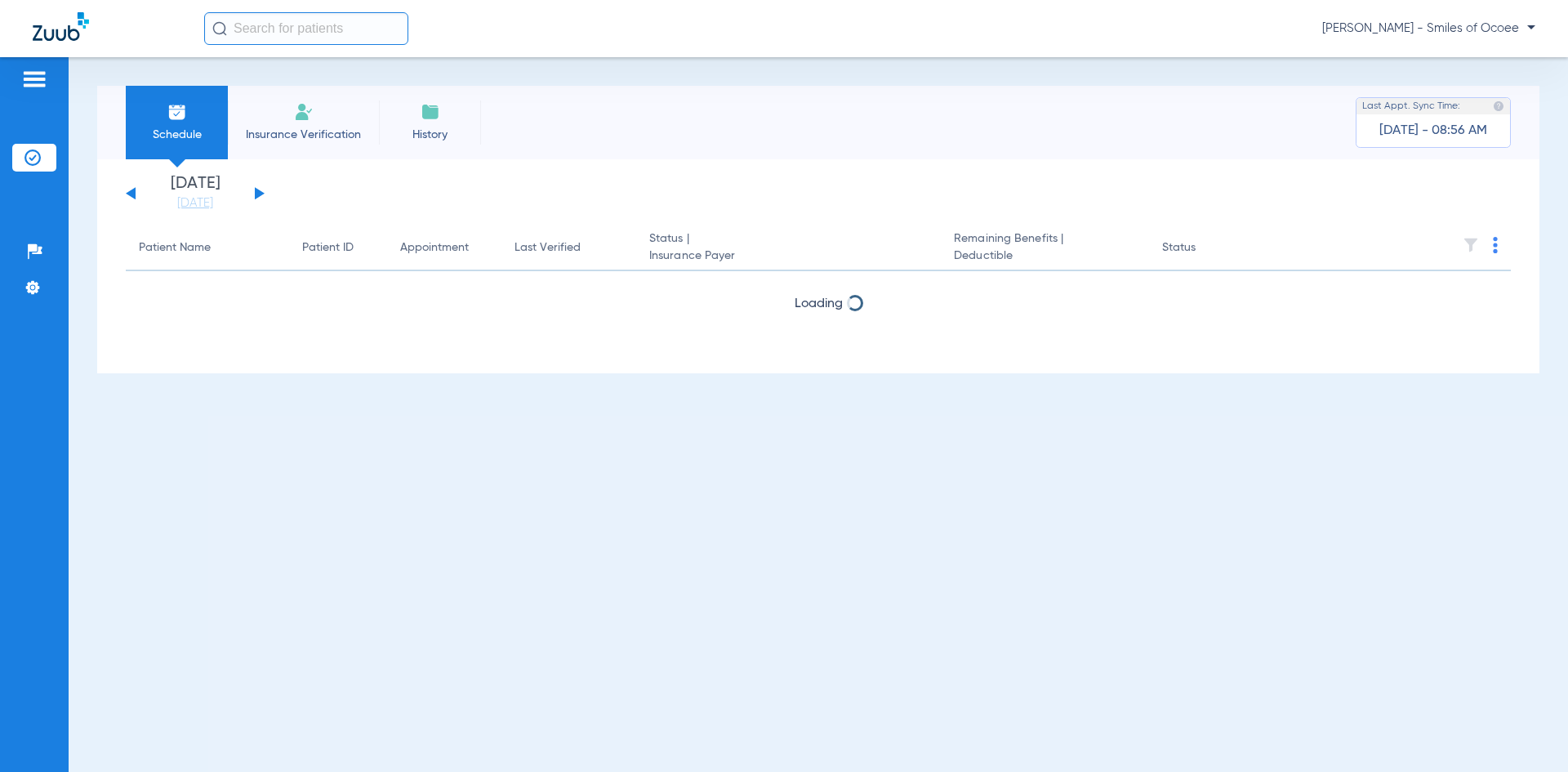
click at [284, 134] on span "Insurance Verification" at bounding box center [303, 135] width 127 height 16
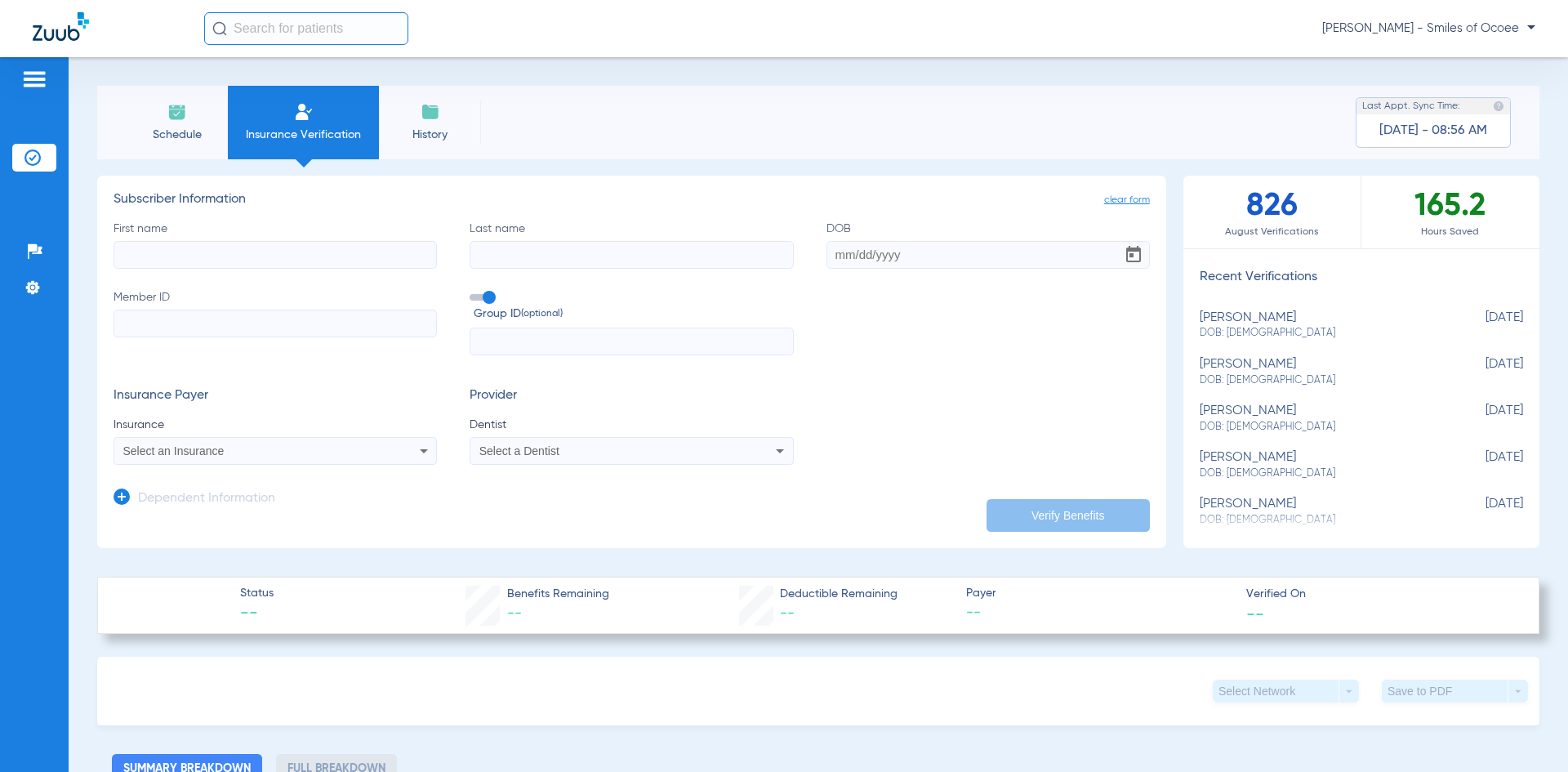
click at [219, 251] on input "First name" at bounding box center [275, 254] width 324 height 27
type input "[PERSON_NAME]"
type input "Mocean"
type input "[DATE]"
click at [219, 251] on input "[PERSON_NAME]" at bounding box center [275, 254] width 324 height 27
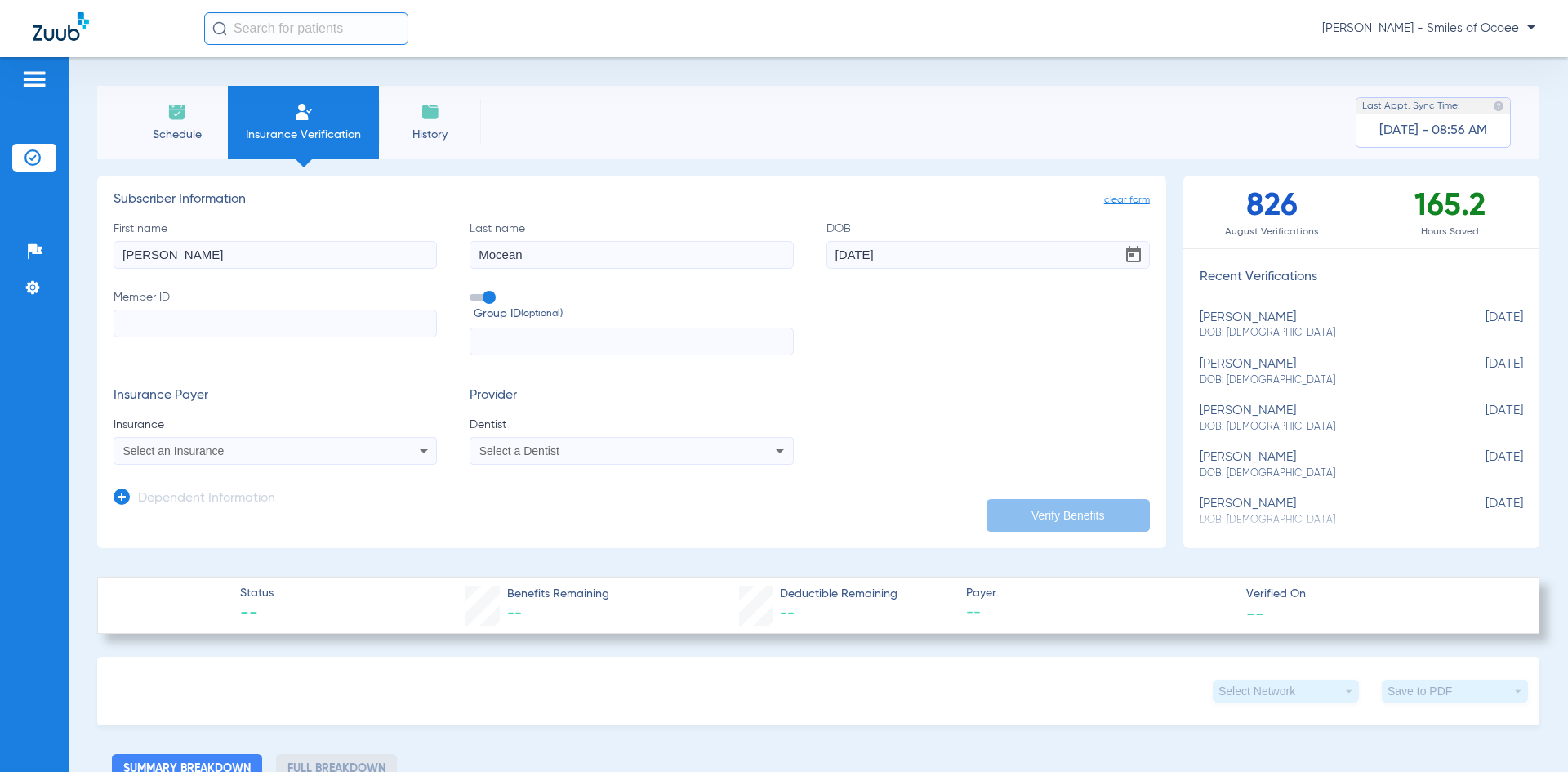
click at [562, 495] on app-dependent-form "Dependent Information" at bounding box center [631, 492] width 1036 height 55
click at [244, 456] on div "Select an Insurance" at bounding box center [275, 451] width 322 height 19
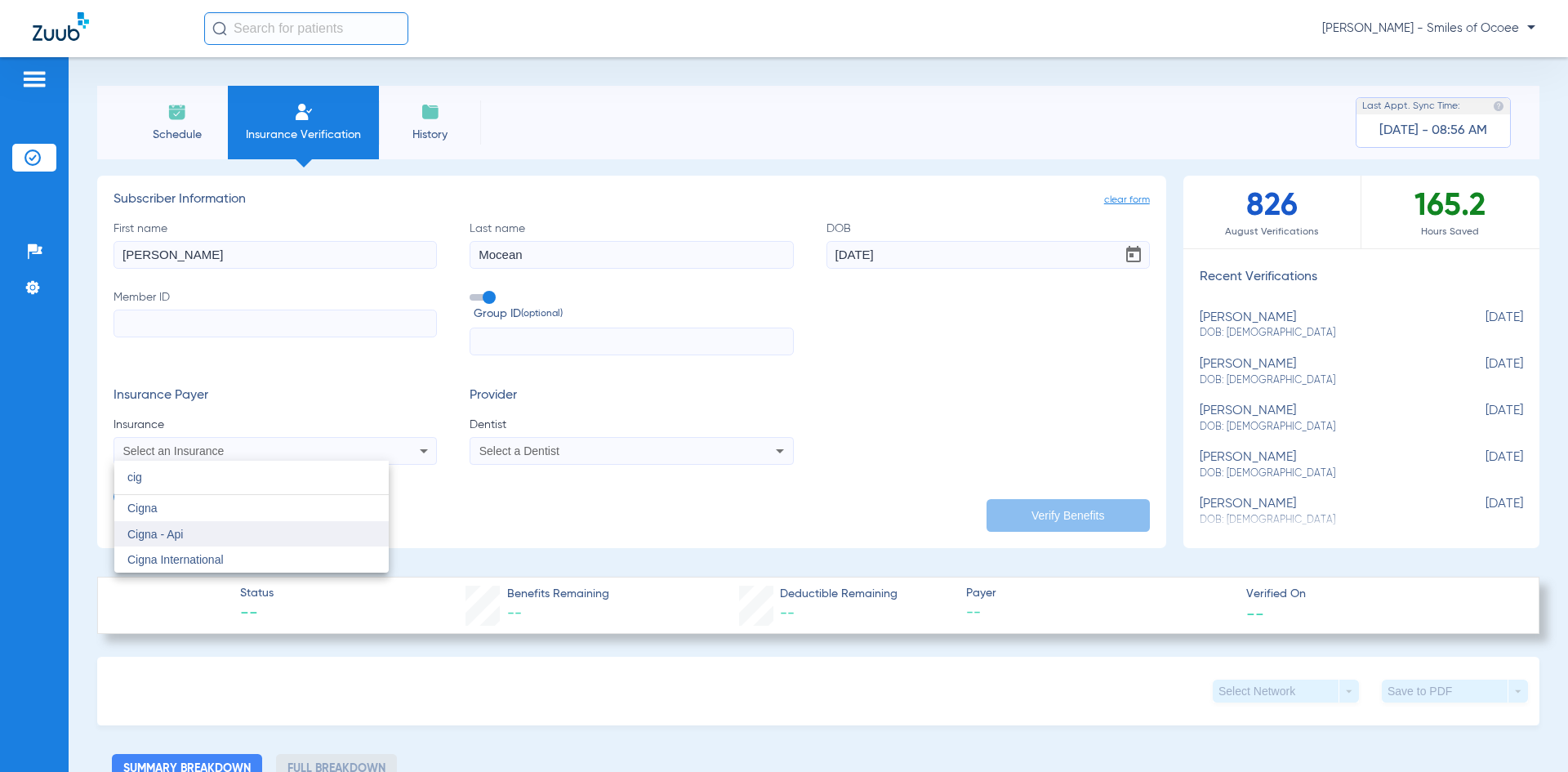
type input "cig"
click at [185, 529] on mat-option "Cigna - Api" at bounding box center [252, 534] width 275 height 26
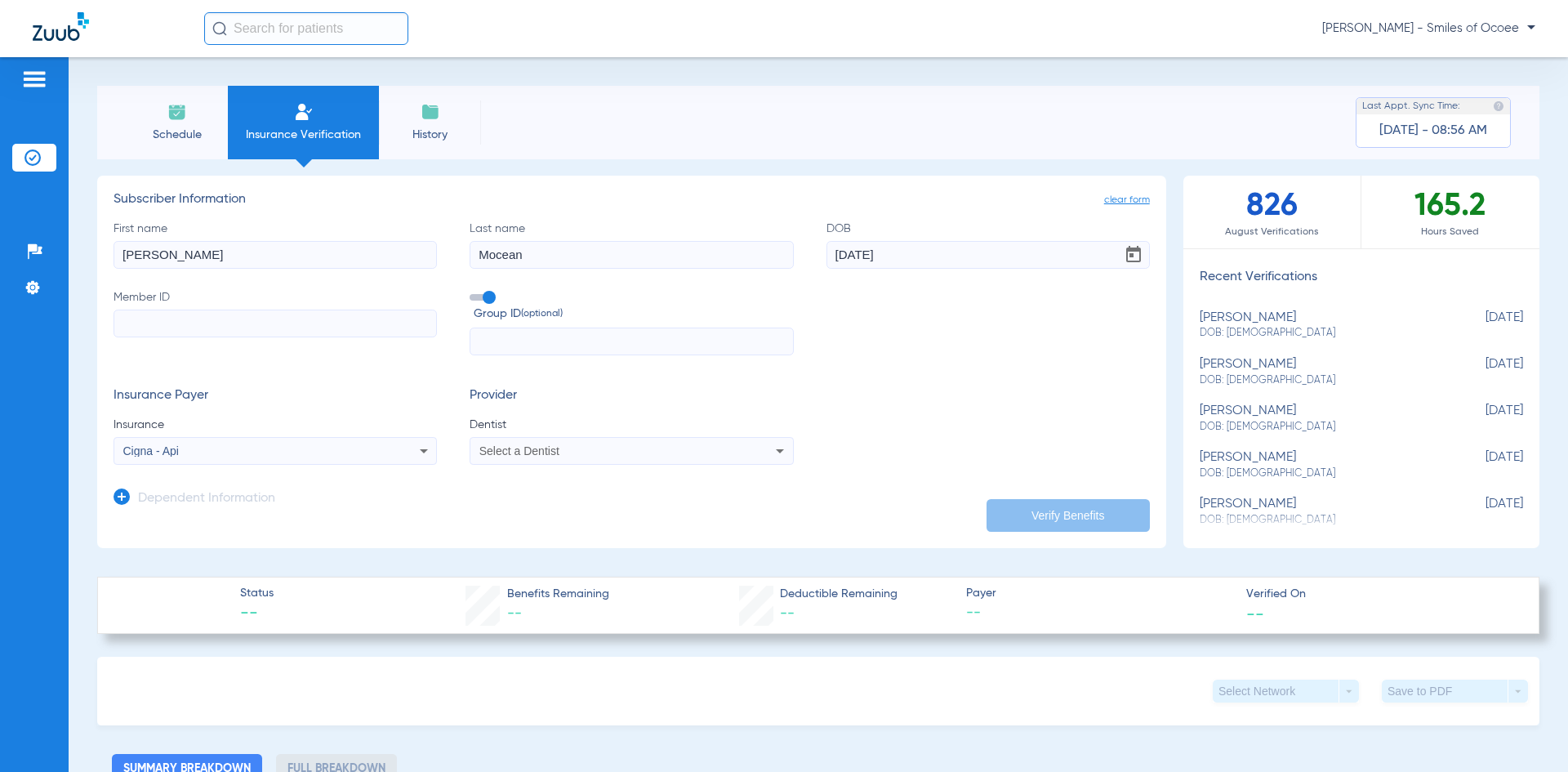
click at [153, 330] on input "Member ID" at bounding box center [275, 323] width 324 height 27
type input "U96688983"
click at [557, 460] on div "Select a Dentist" at bounding box center [631, 451] width 322 height 19
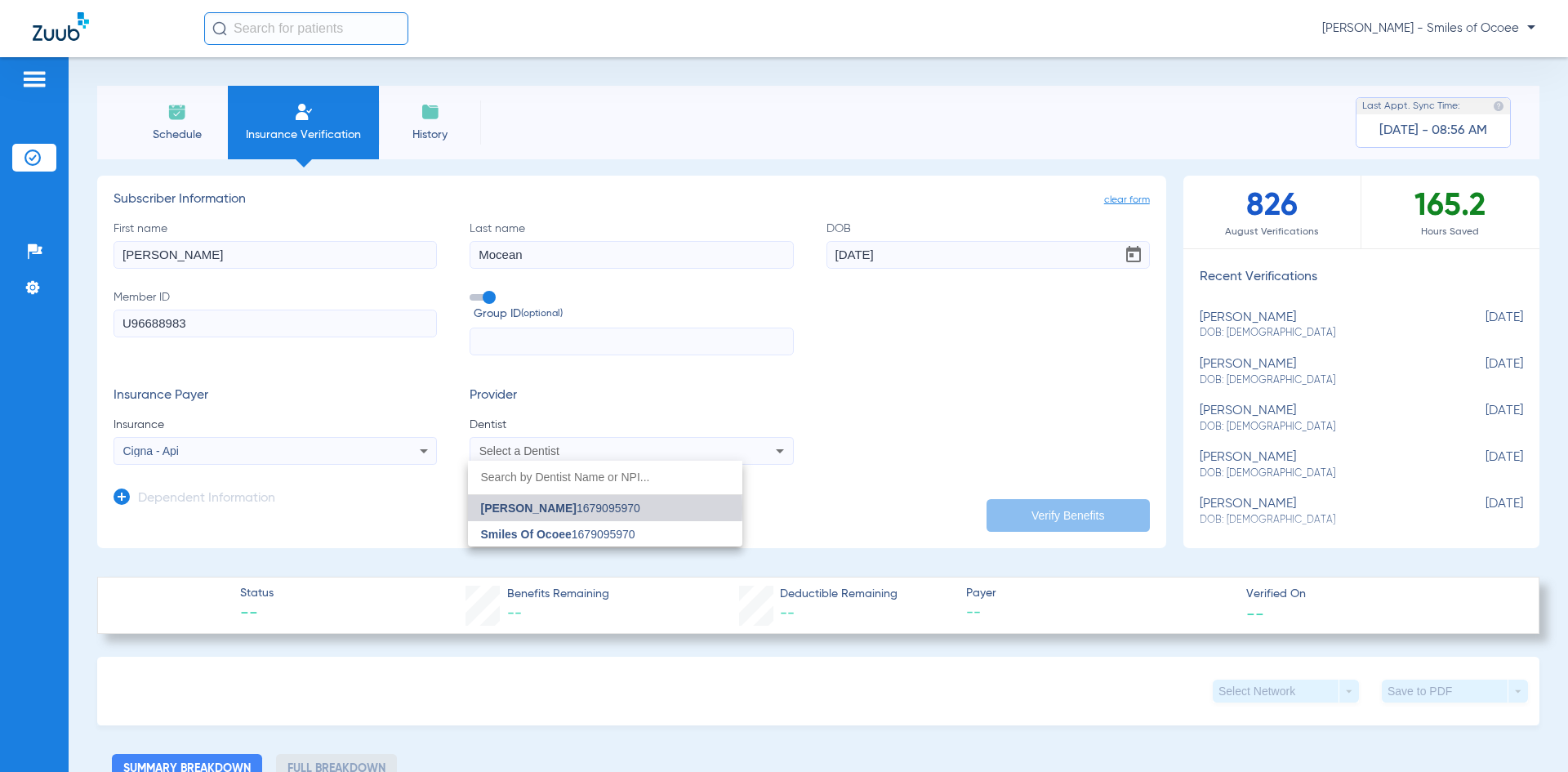
click at [538, 508] on span "[PERSON_NAME]" at bounding box center [529, 508] width 96 height 13
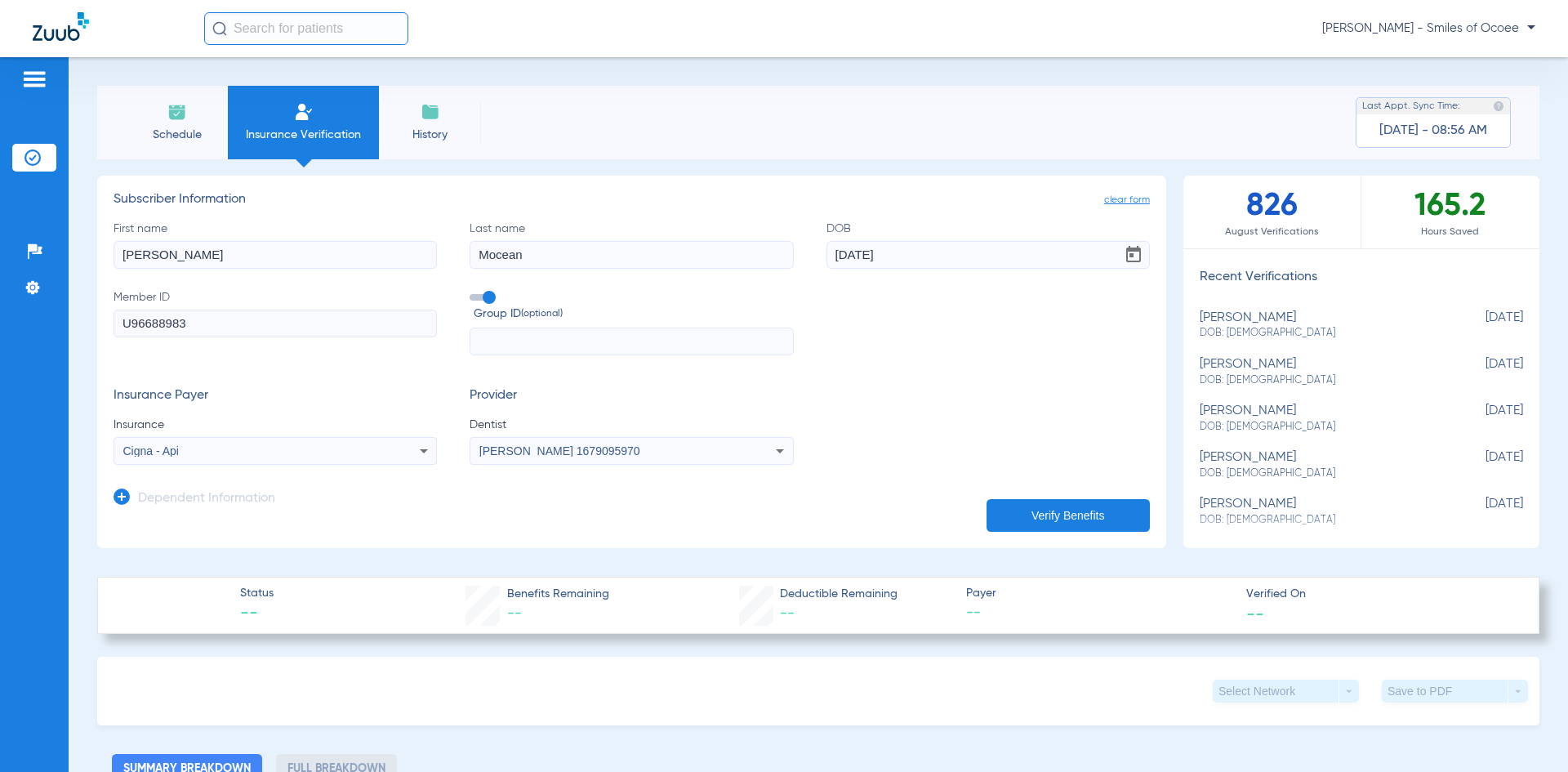
drag, startPoint x: 125, startPoint y: 498, endPoint x: 139, endPoint y: 511, distance: 19.1
click at [125, 497] on icon at bounding box center [121, 496] width 16 height 16
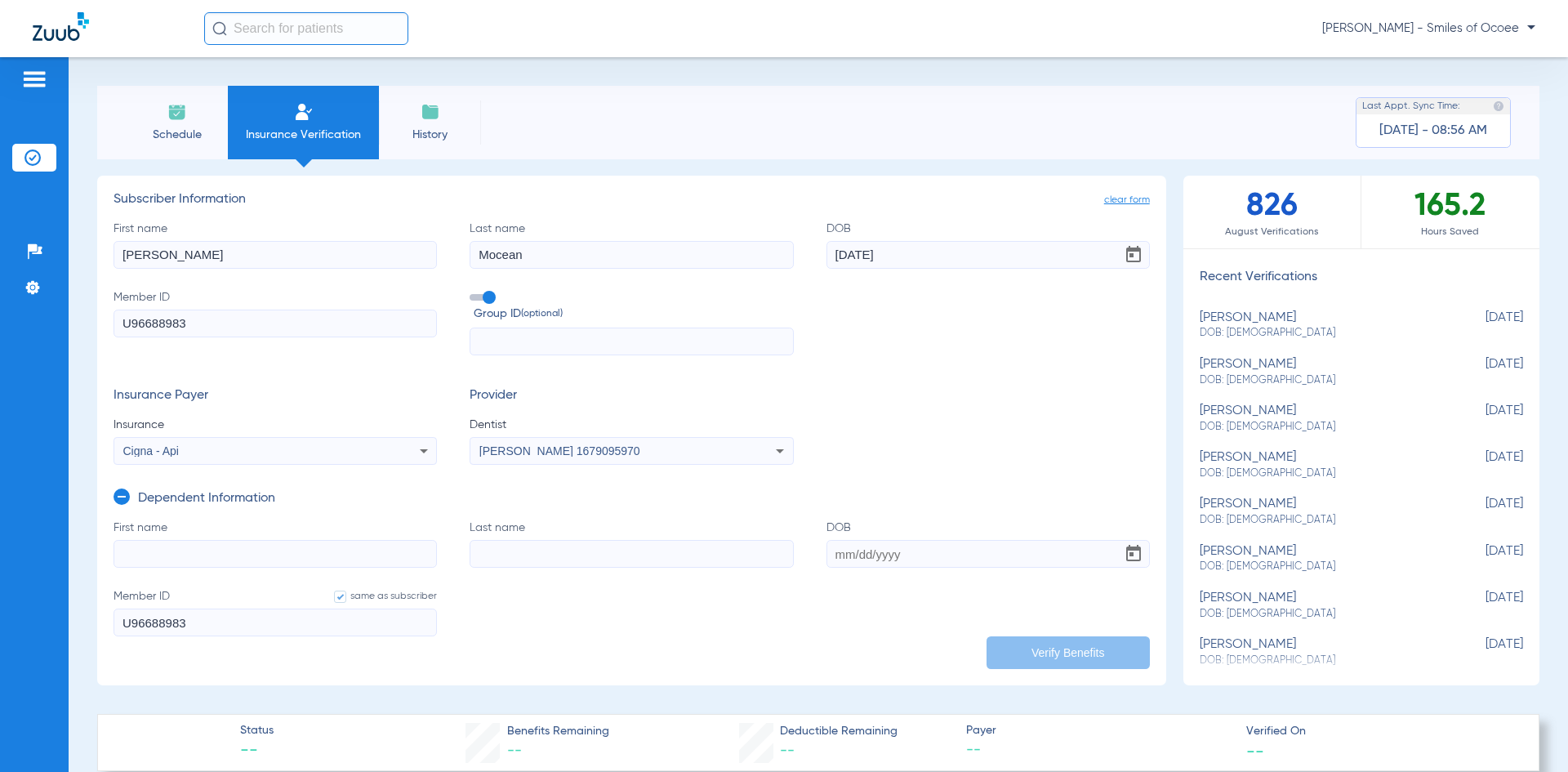
click at [171, 555] on input "First name" at bounding box center [275, 553] width 324 height 27
type input "[PERSON_NAME]"
type input "Mocean"
type input "[DATE]"
click at [1019, 651] on button "Verify Benefits" at bounding box center [1068, 652] width 163 height 33
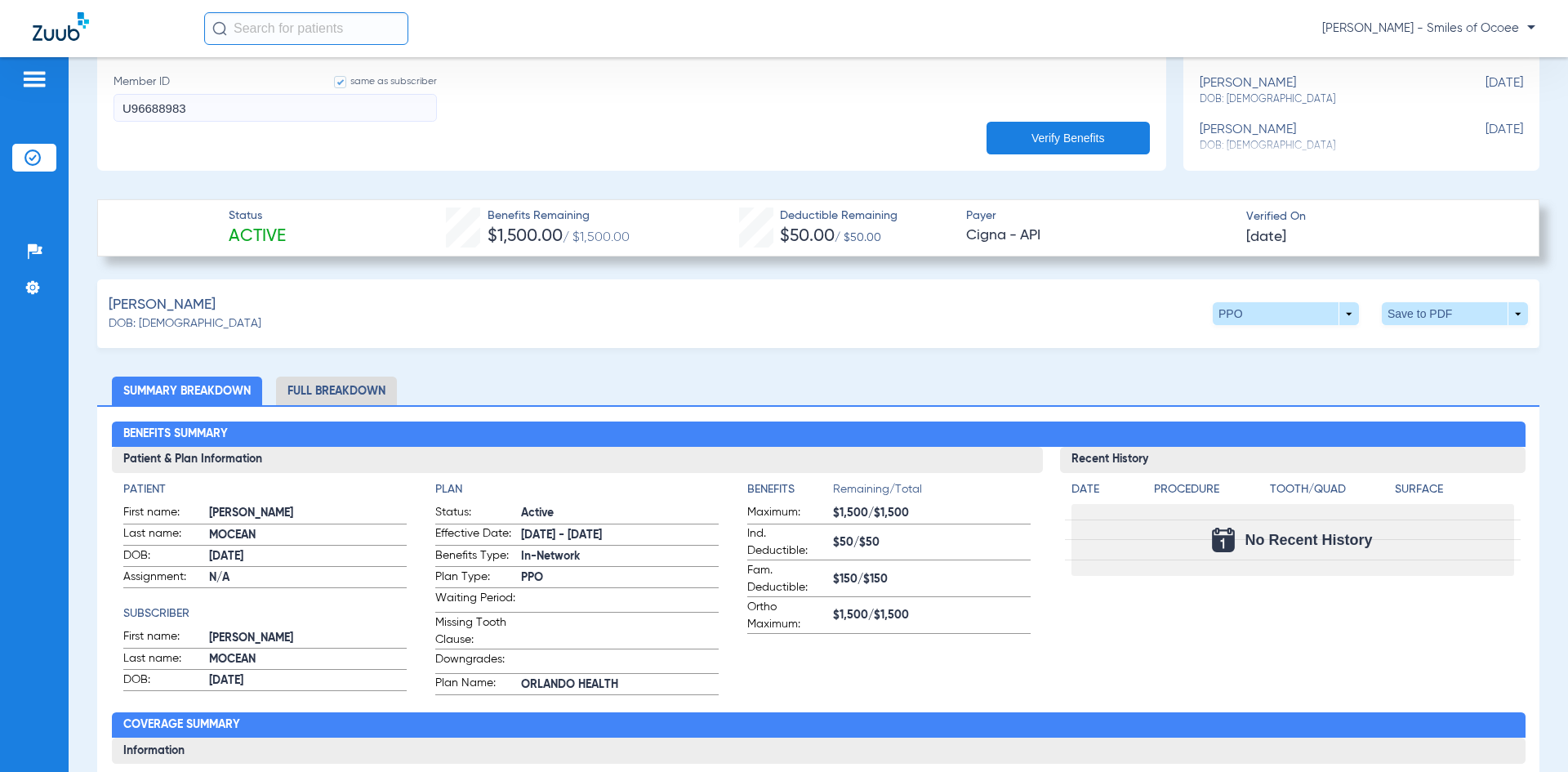
scroll to position [517, 0]
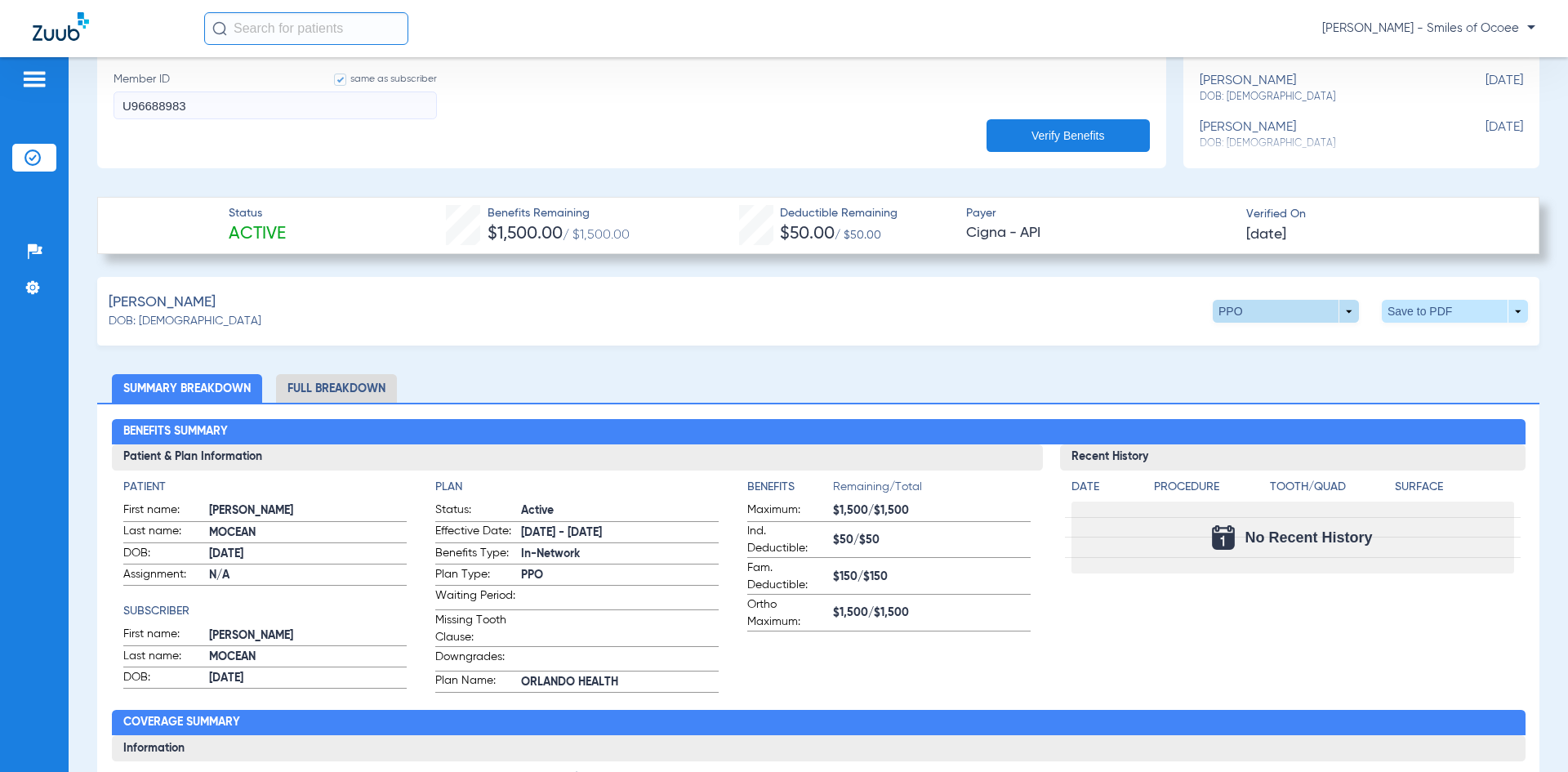
click at [1299, 317] on span at bounding box center [1285, 311] width 146 height 23
click at [1242, 338] on span "Out of Network" at bounding box center [1252, 342] width 76 height 12
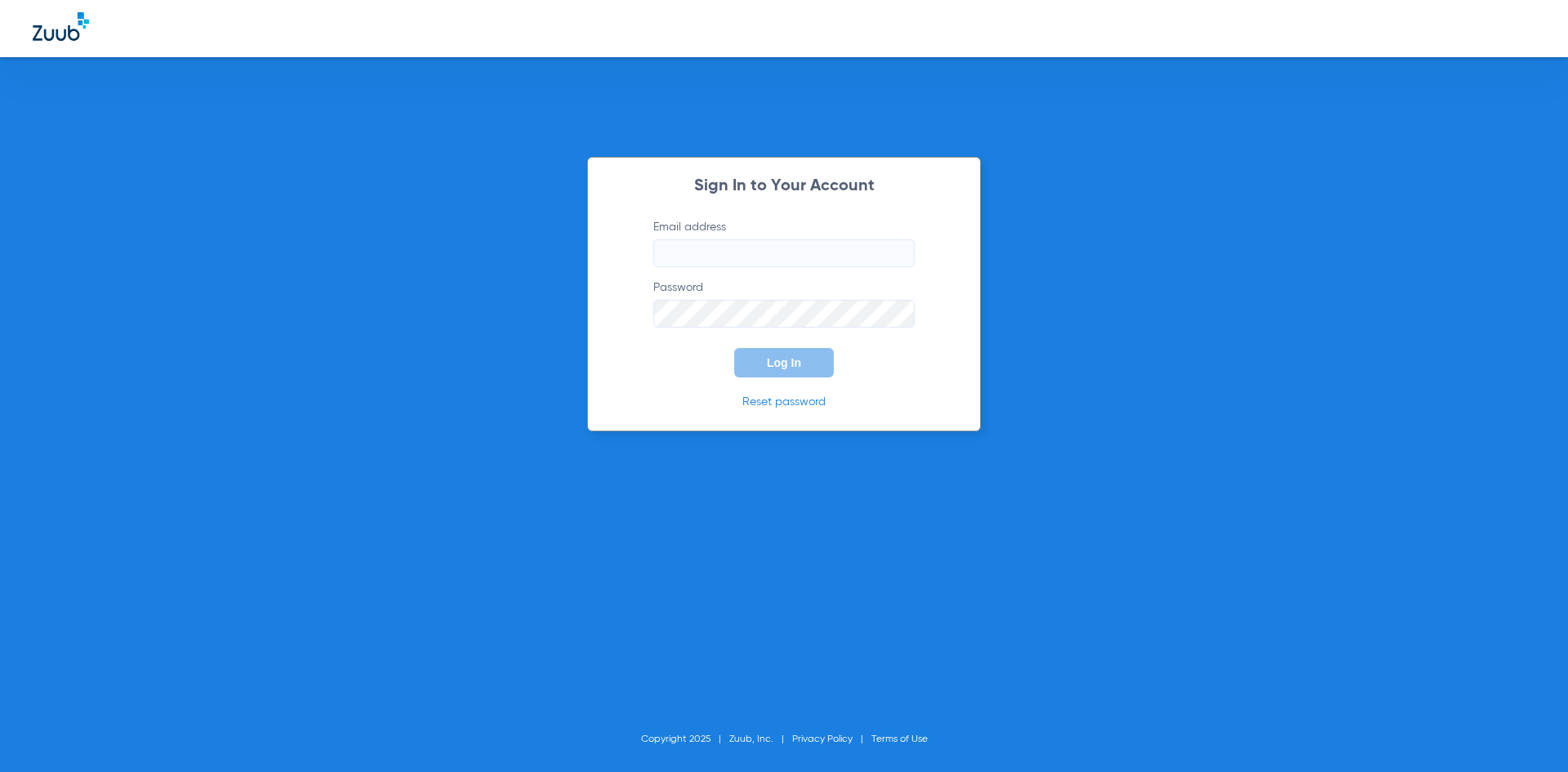
type input "[EMAIL_ADDRESS][DOMAIN_NAME]"
